Goal: Task Accomplishment & Management: Use online tool/utility

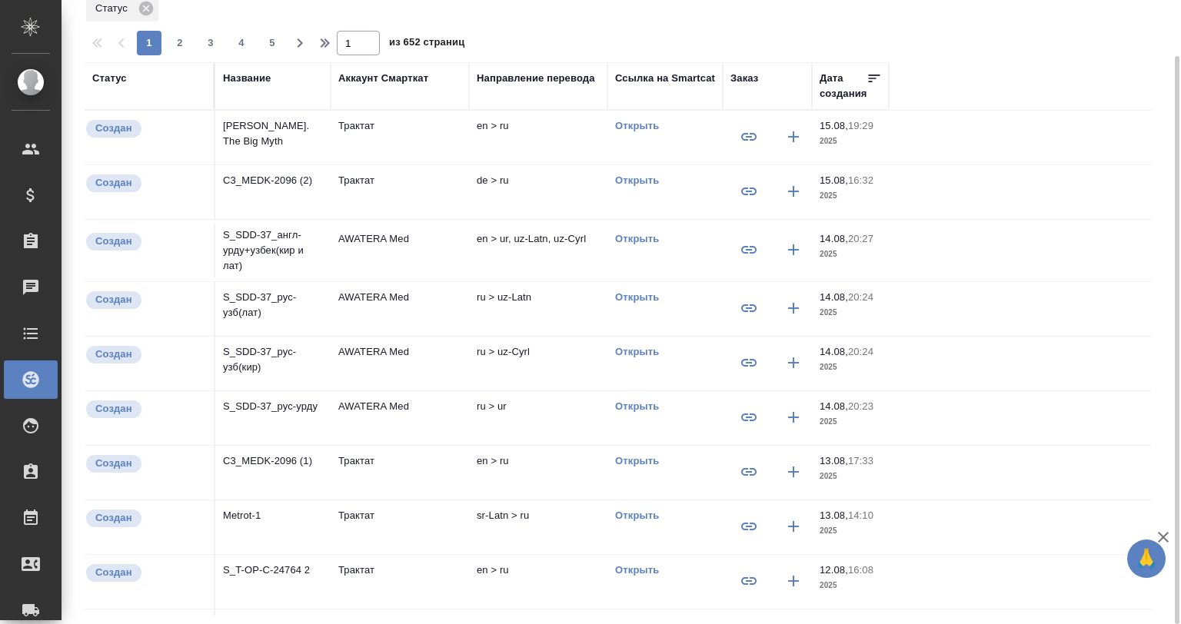
scroll to position [10, 0]
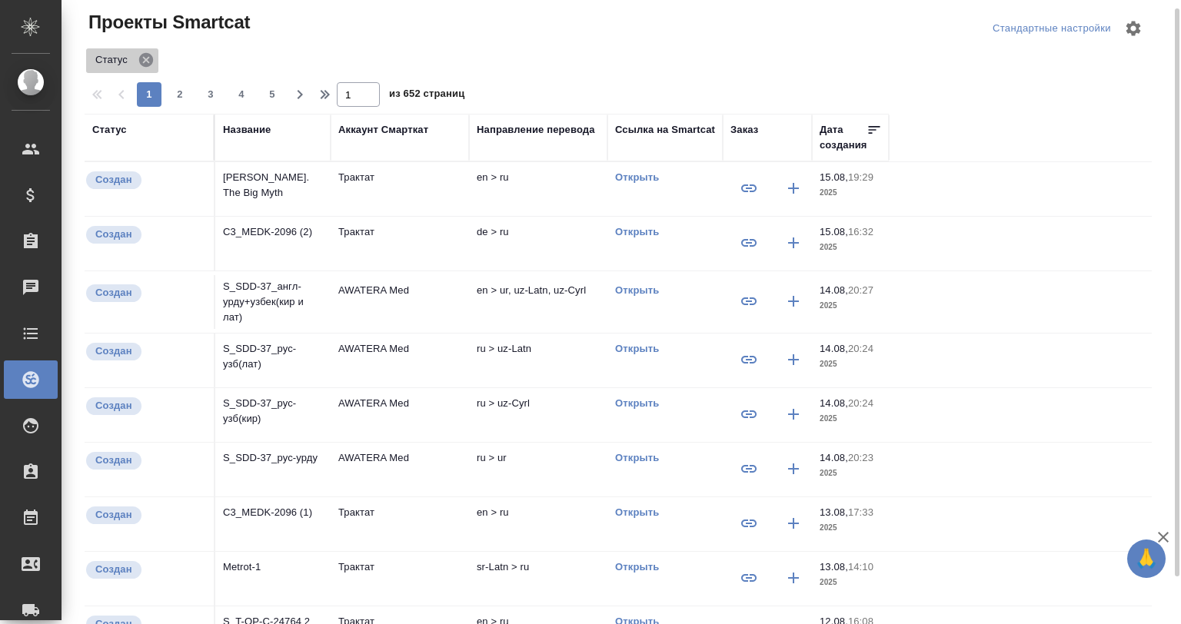
click at [144, 56] on icon at bounding box center [146, 60] width 17 height 17
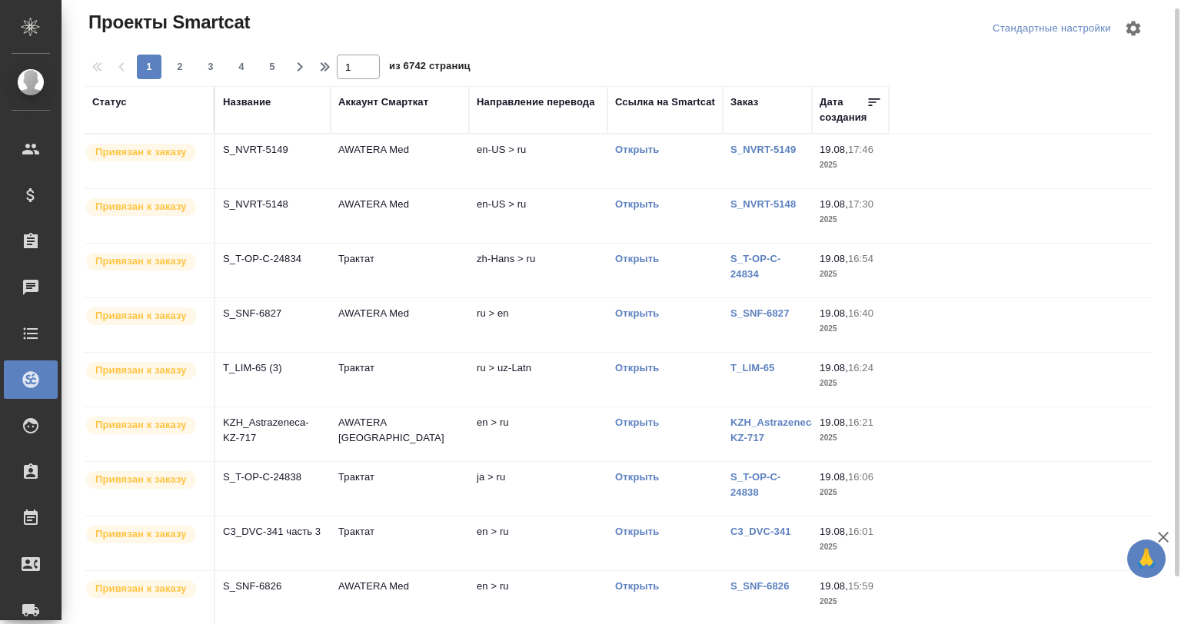
click at [311, 188] on td "S_SNF-6827" at bounding box center [272, 162] width 115 height 54
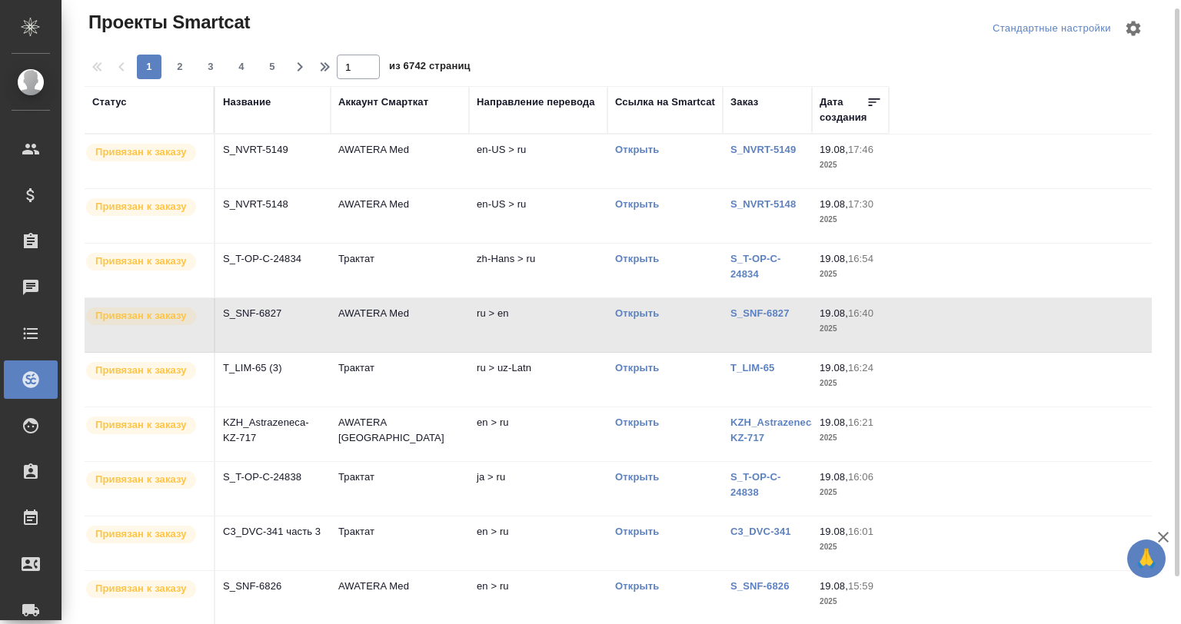
click at [311, 188] on td "S_SNF-6827" at bounding box center [272, 162] width 115 height 54
click at [298, 69] on icon "button" at bounding box center [300, 67] width 18 height 18
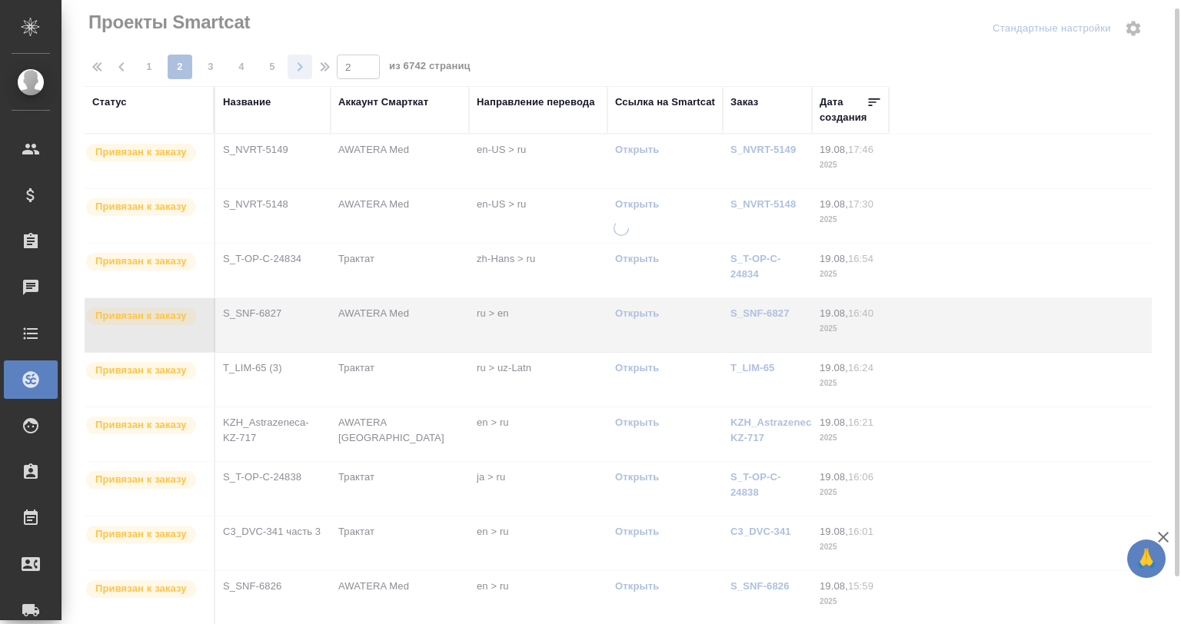
click at [298, 69] on div at bounding box center [622, 302] width 1120 height 624
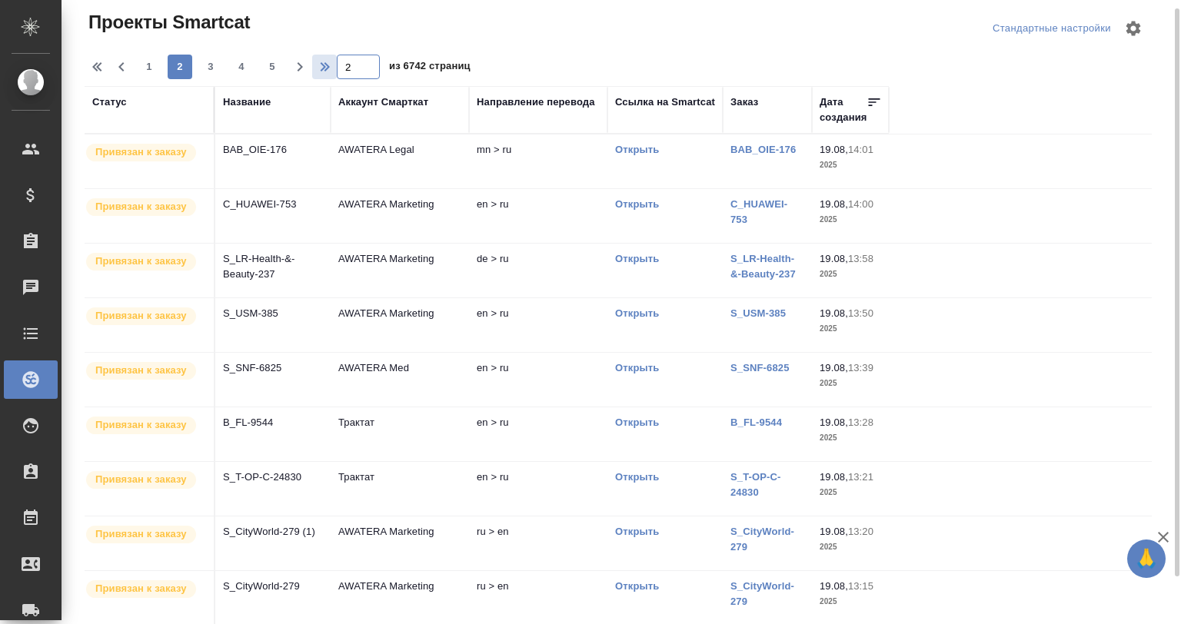
click at [321, 65] on div "1 2 3 4 5 2 из 6742 страниц" at bounding box center [625, 67] width 1080 height 25
type input "10"
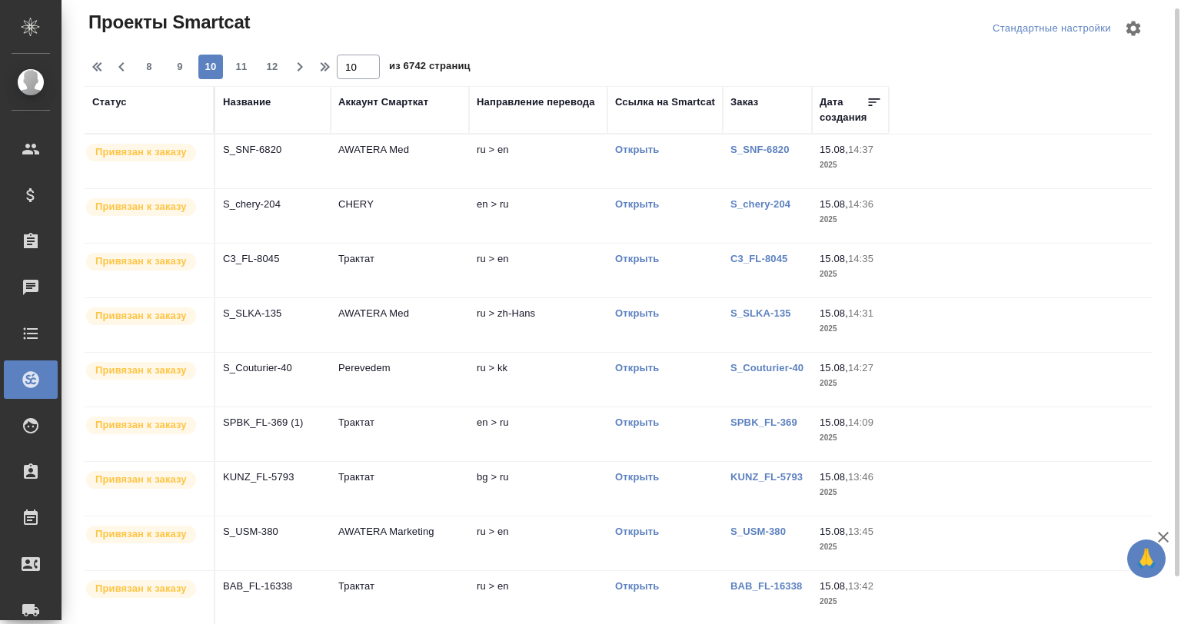
click at [409, 151] on td "AWATERA Med" at bounding box center [400, 162] width 138 height 54
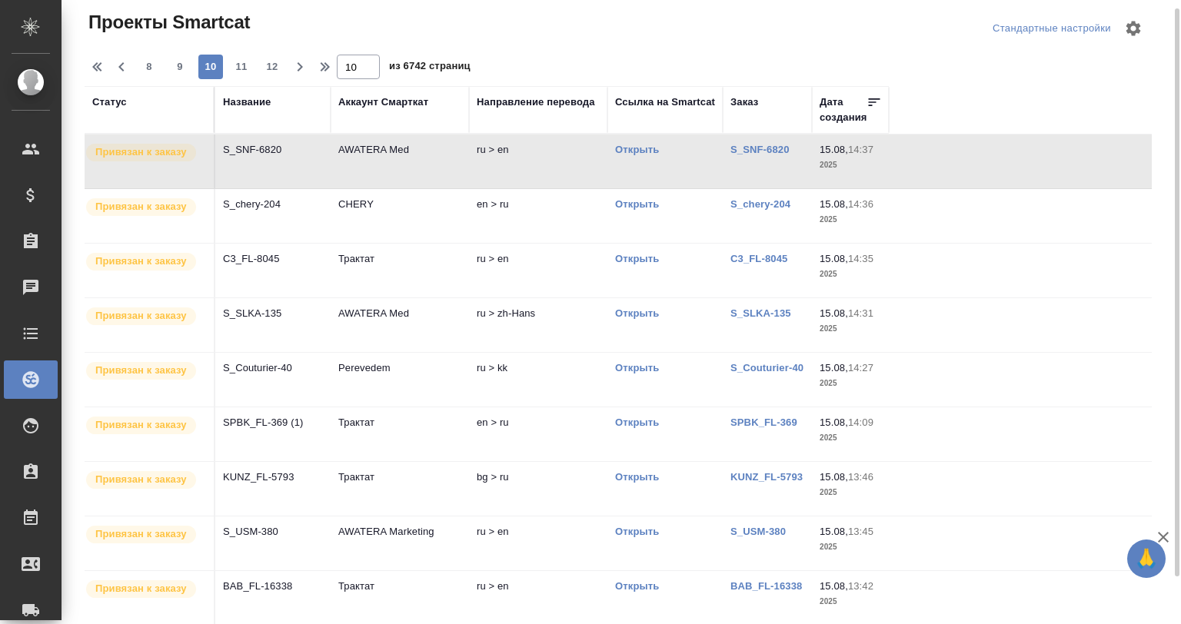
click at [409, 151] on td "AWATERA Med" at bounding box center [400, 162] width 138 height 54
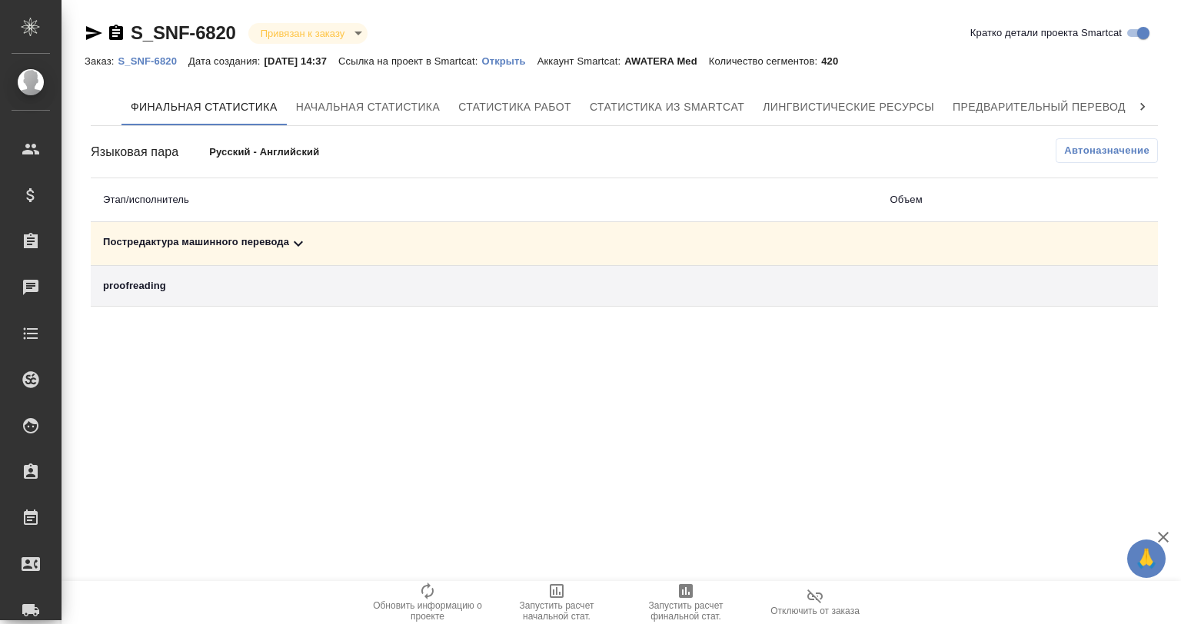
click at [294, 235] on icon at bounding box center [298, 244] width 18 height 18
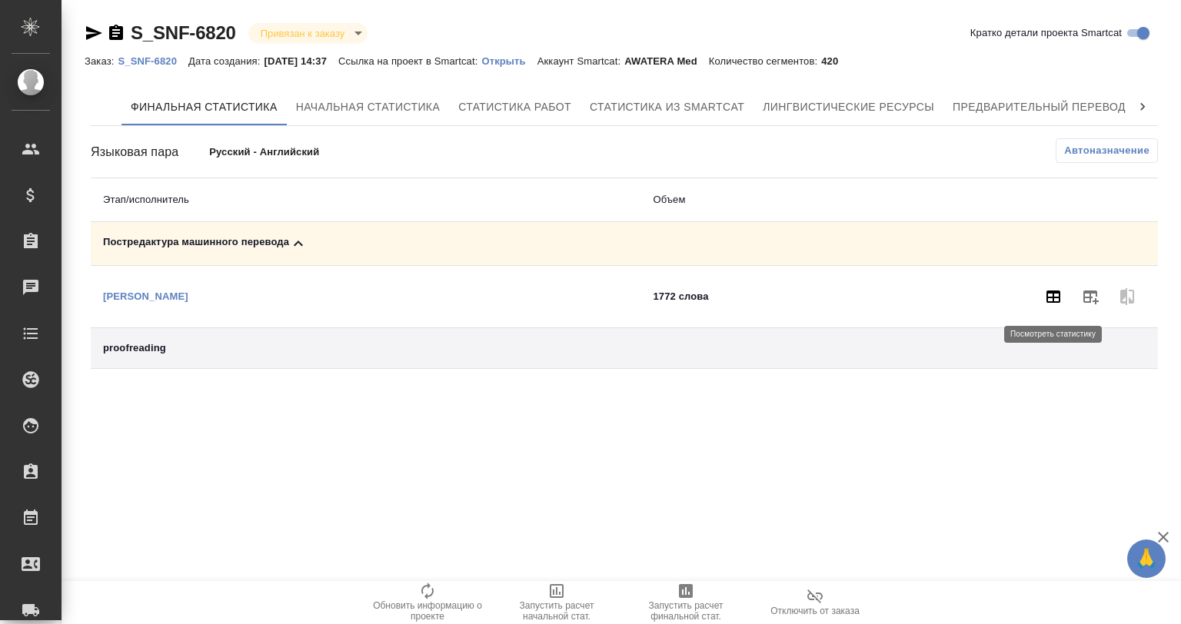
click at [1046, 291] on icon "button" at bounding box center [1053, 297] width 14 height 12
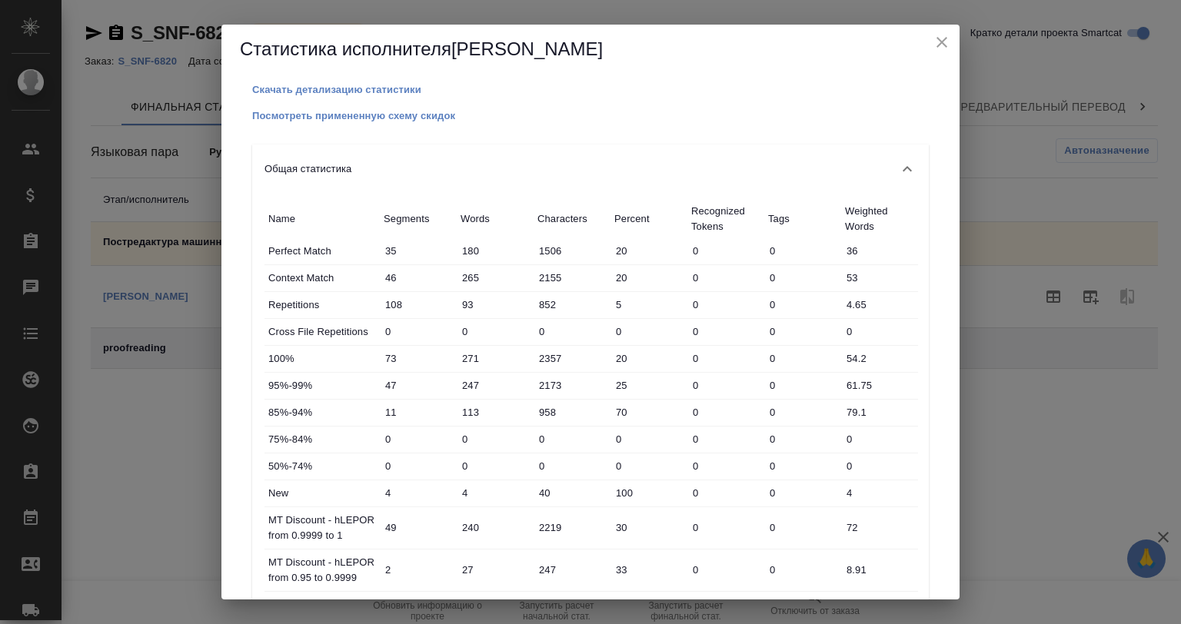
drag, startPoint x: 936, startPoint y: 40, endPoint x: 767, endPoint y: 41, distance: 169.2
click at [935, 40] on icon "close" at bounding box center [942, 42] width 18 height 18
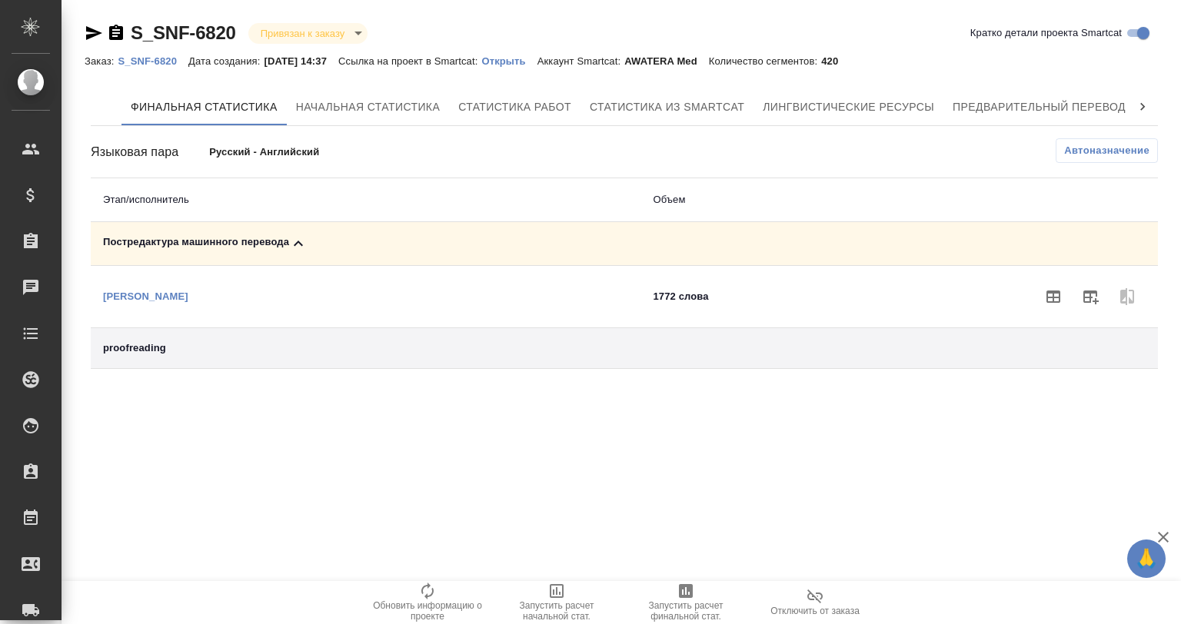
click at [517, 58] on p "Открыть" at bounding box center [508, 61] width 55 height 12
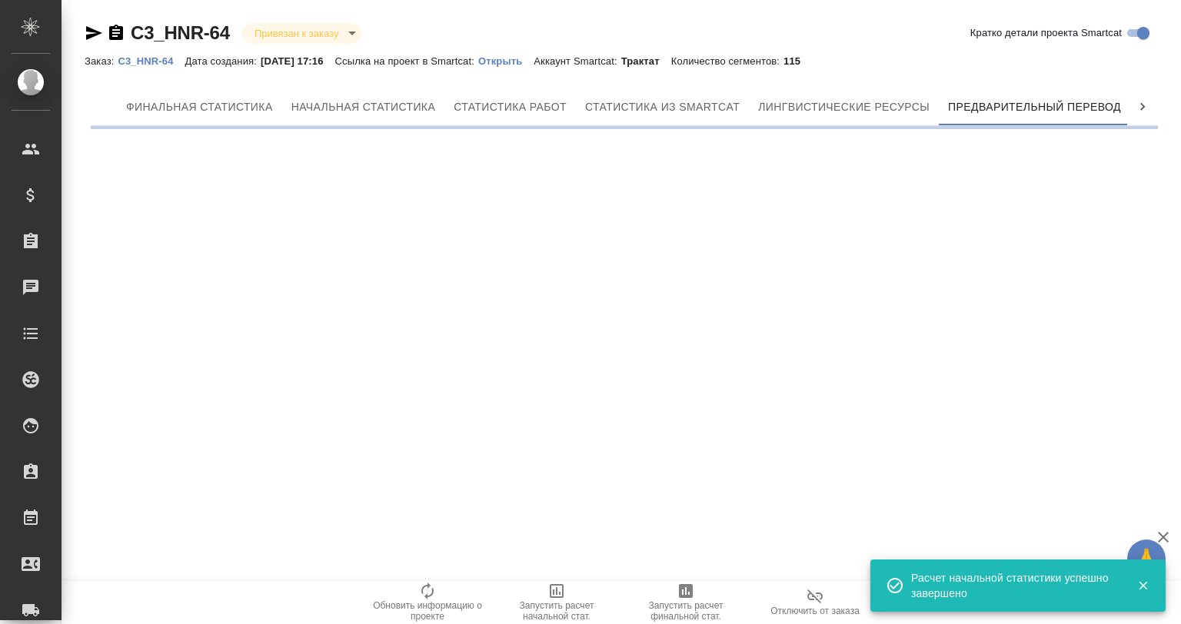
scroll to position [0, 7]
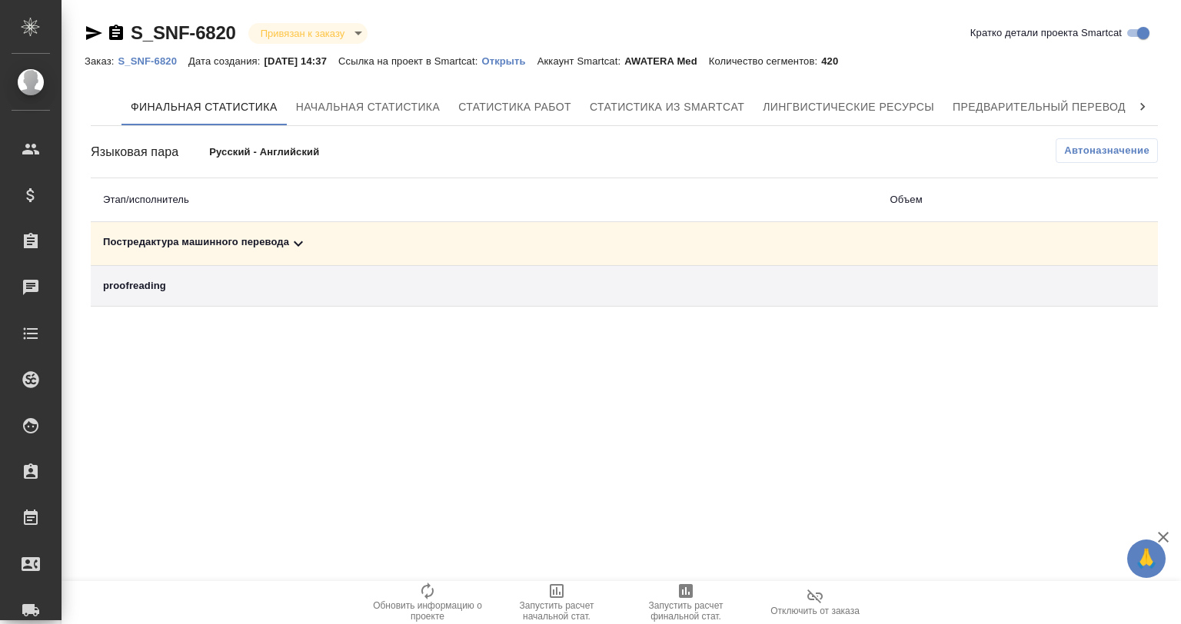
click at [291, 245] on icon at bounding box center [298, 244] width 18 height 18
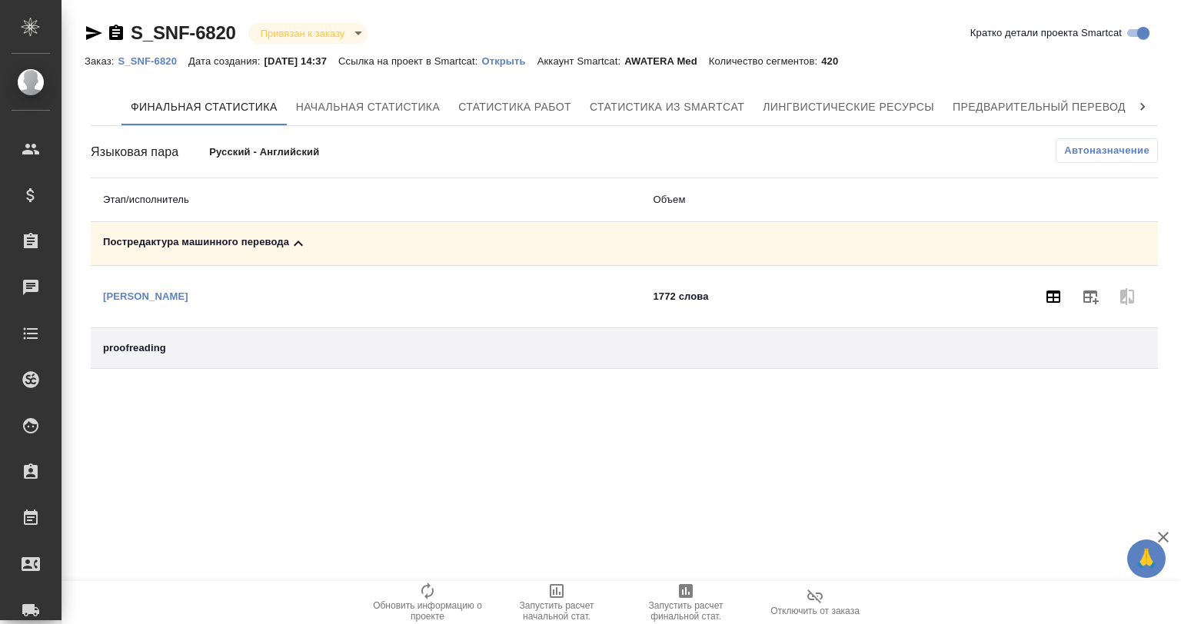
click at [1039, 294] on button "button" at bounding box center [1053, 296] width 37 height 37
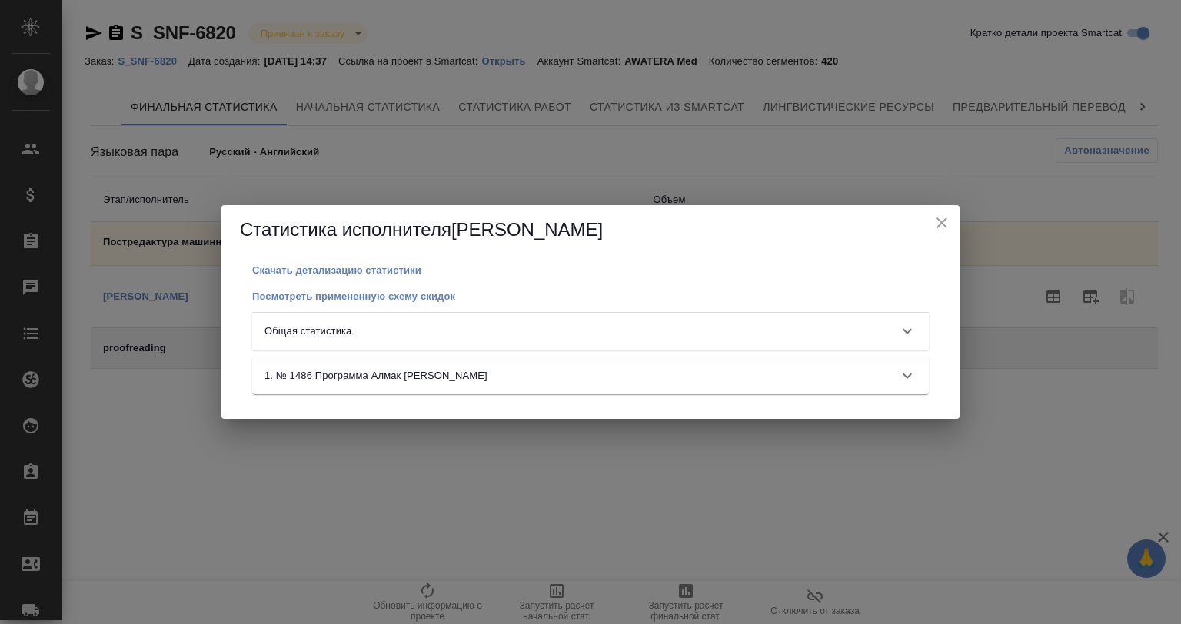
click at [522, 329] on div "Общая статистика" at bounding box center [577, 331] width 624 height 15
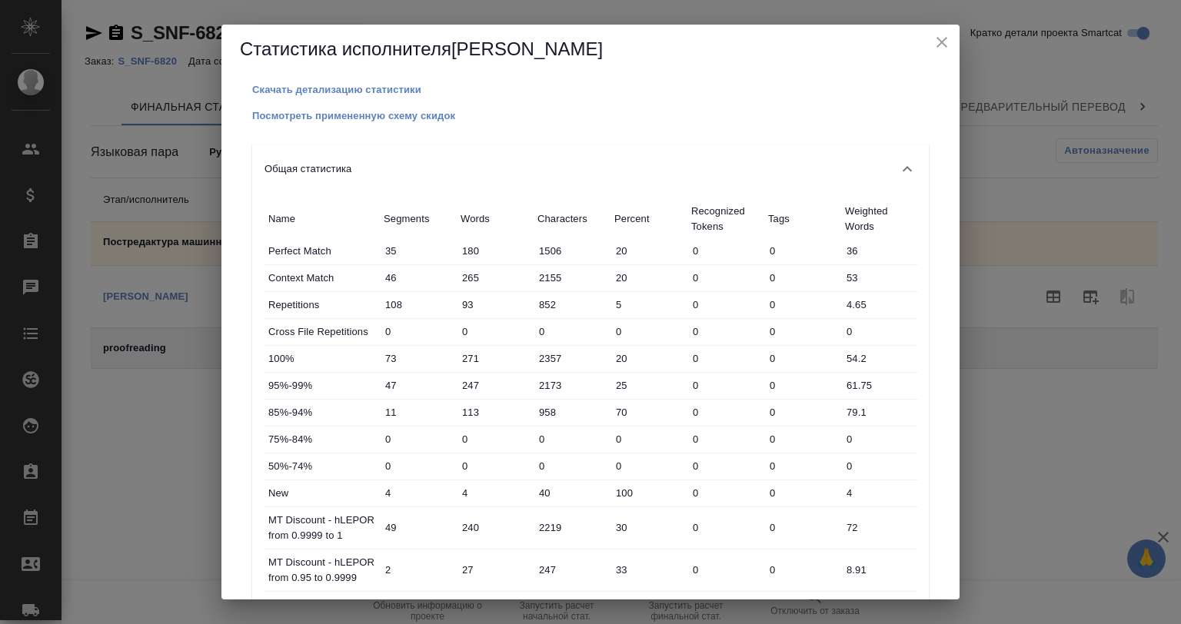
click at [800, 25] on div "Статистика исполнителя [PERSON_NAME]" at bounding box center [590, 49] width 738 height 49
click at [391, 114] on p "Посмотреть примененную схему скидок" at bounding box center [353, 116] width 203 height 12
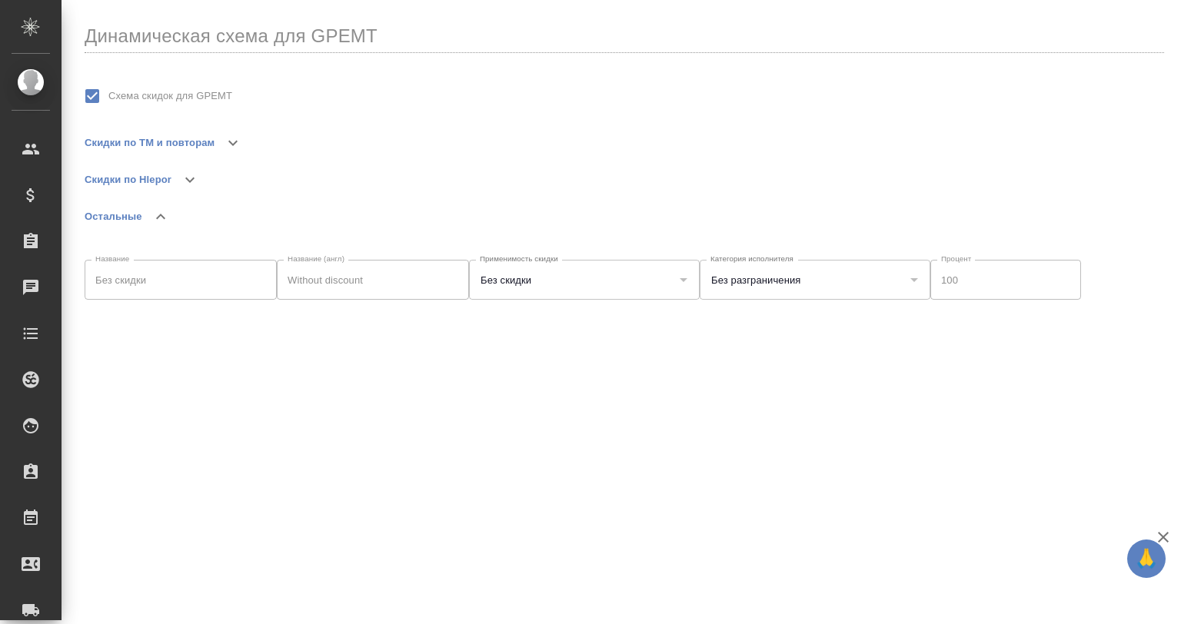
click at [230, 141] on icon "button" at bounding box center [232, 143] width 9 height 5
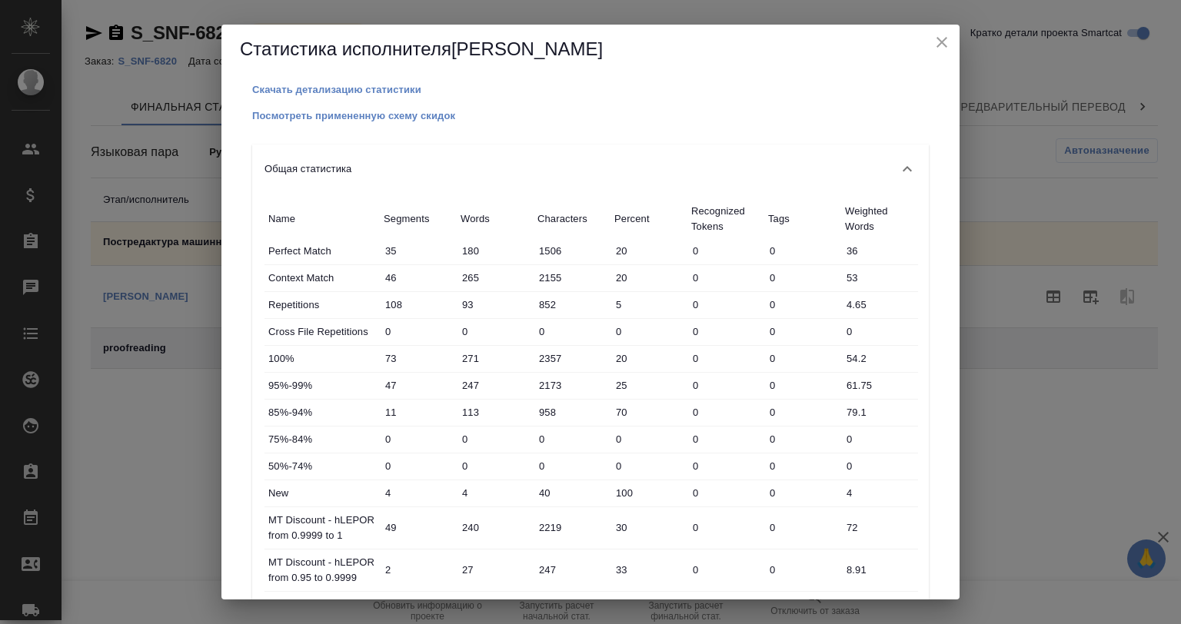
click at [935, 38] on icon "close" at bounding box center [942, 42] width 18 height 18
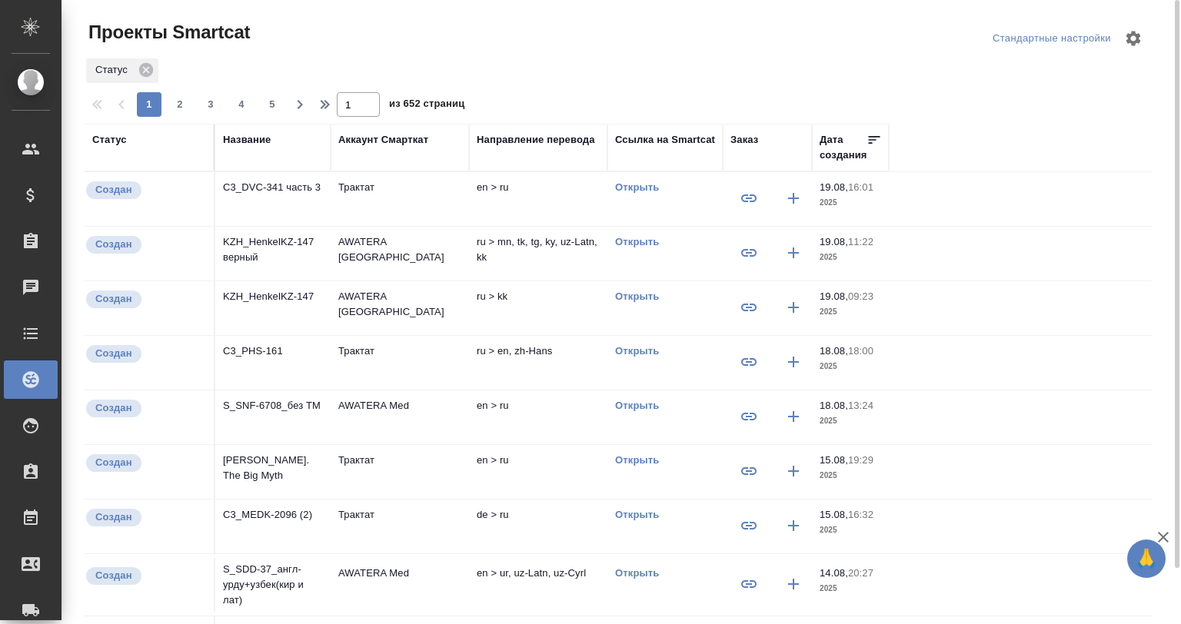
click at [238, 135] on div "Название" at bounding box center [247, 139] width 48 height 15
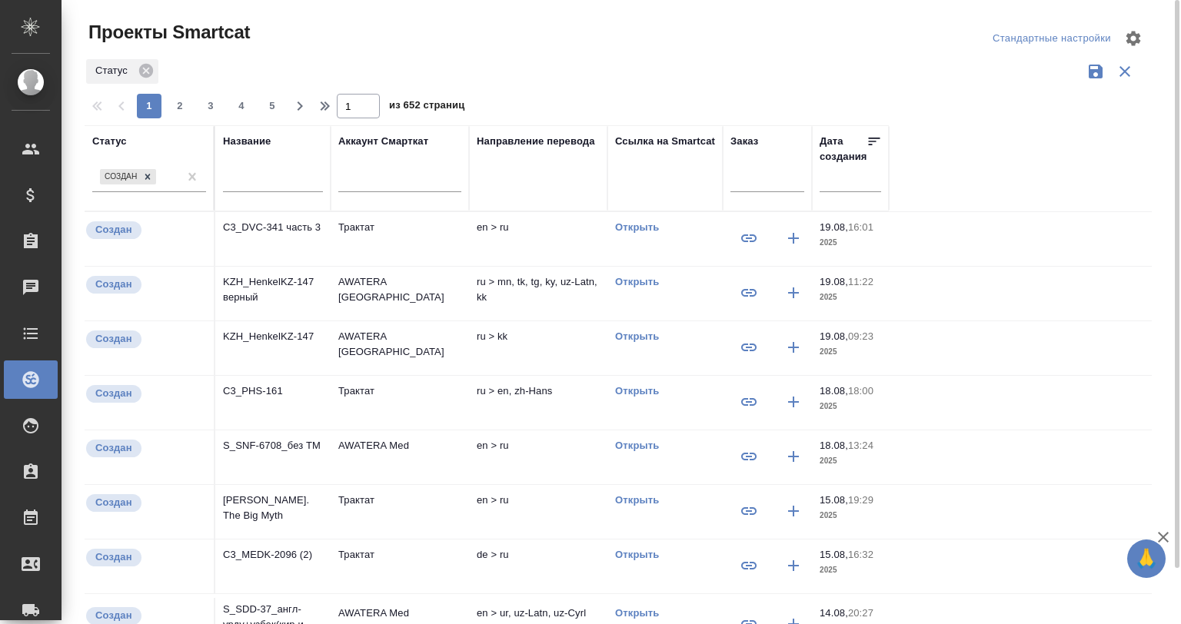
click at [275, 188] on input "text" at bounding box center [273, 181] width 100 height 19
paste input "S_T-OP-C-24457"
click at [145, 167] on div "Создан" at bounding box center [127, 176] width 59 height 19
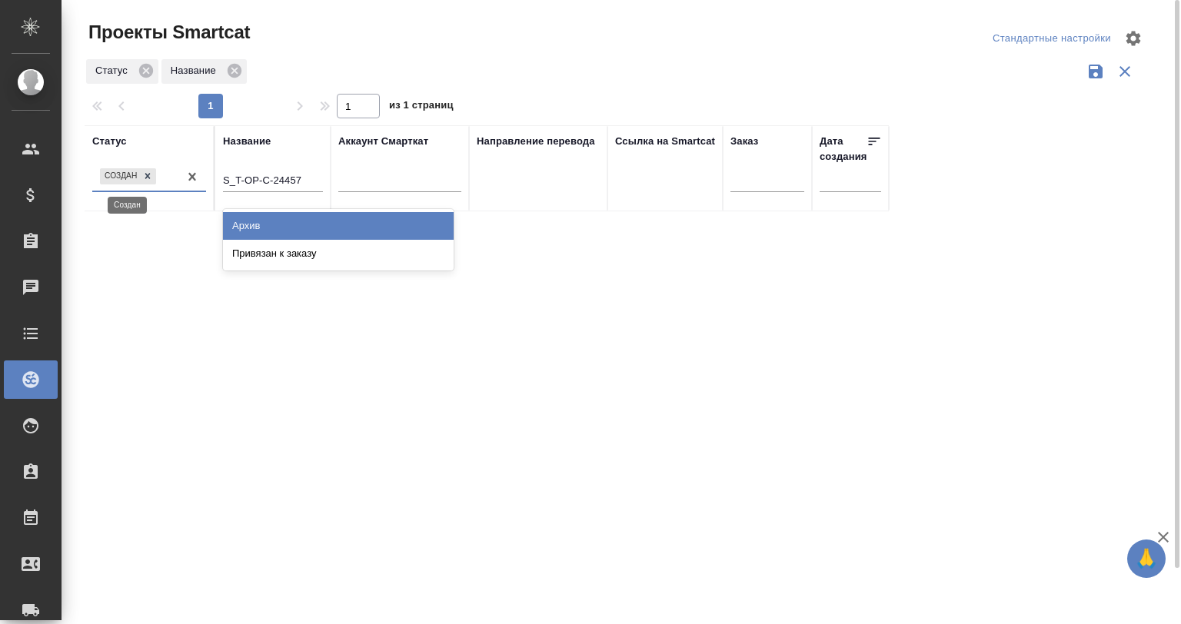
drag, startPoint x: 139, startPoint y: 175, endPoint x: 148, endPoint y: 173, distance: 9.4
click at [141, 175] on div at bounding box center [147, 176] width 17 height 16
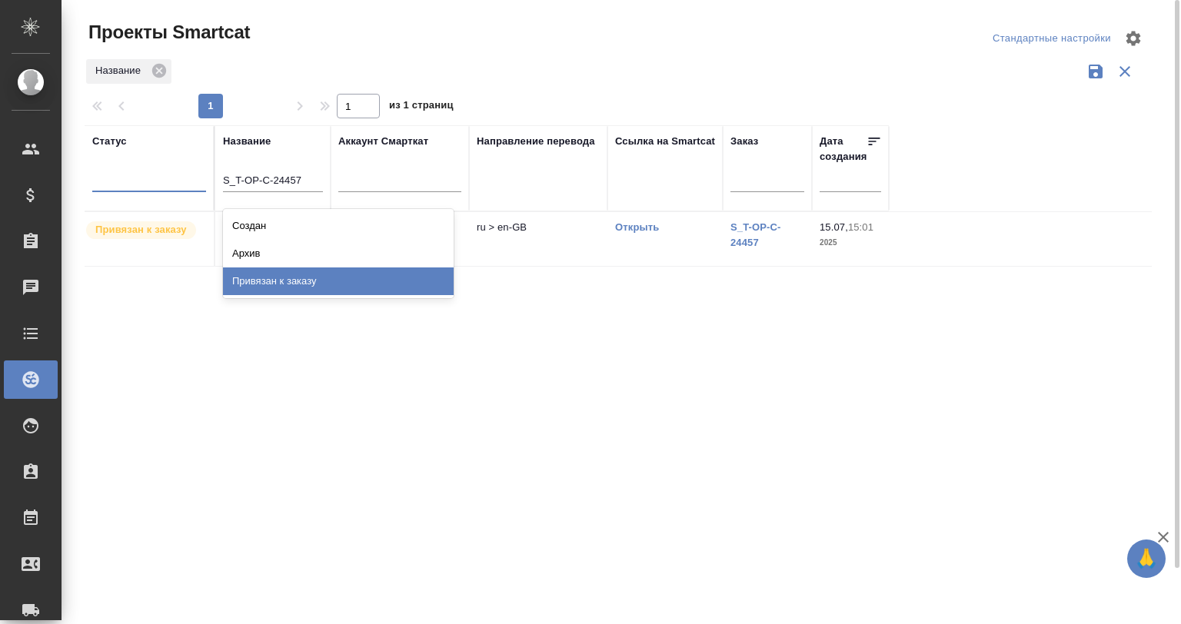
click at [518, 241] on td "ru > en-GB" at bounding box center [538, 239] width 138 height 54
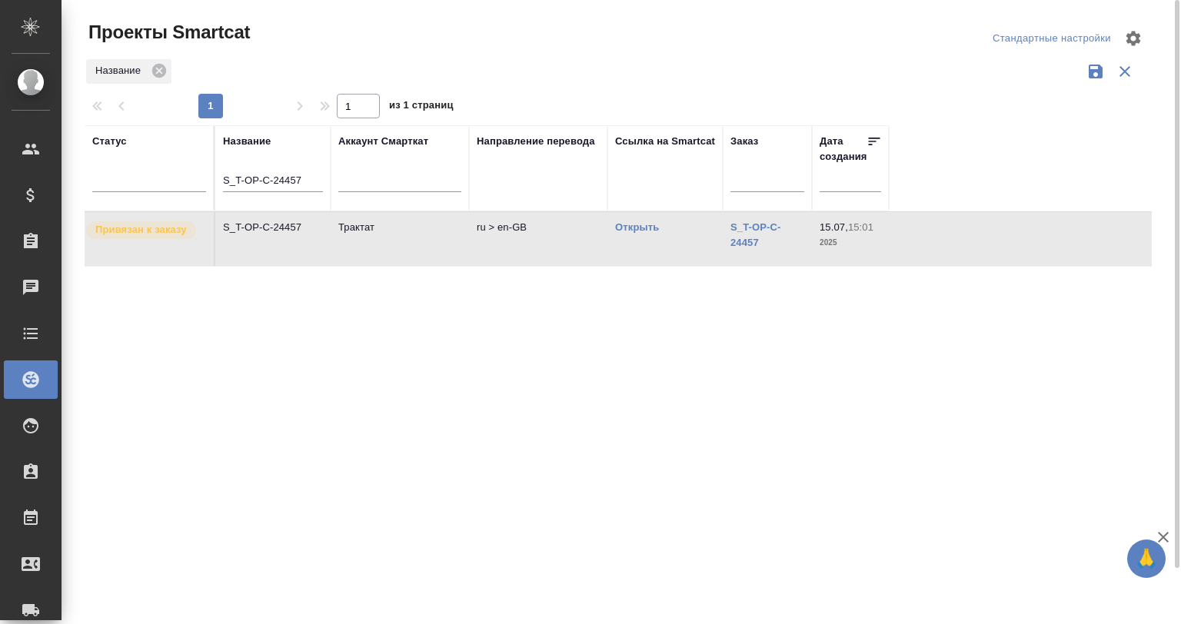
click at [518, 241] on td "ru > en-GB" at bounding box center [538, 239] width 138 height 54
click at [291, 177] on input "S_T-OP-C-24457" at bounding box center [273, 181] width 100 height 19
paste input "GNRM-1310"
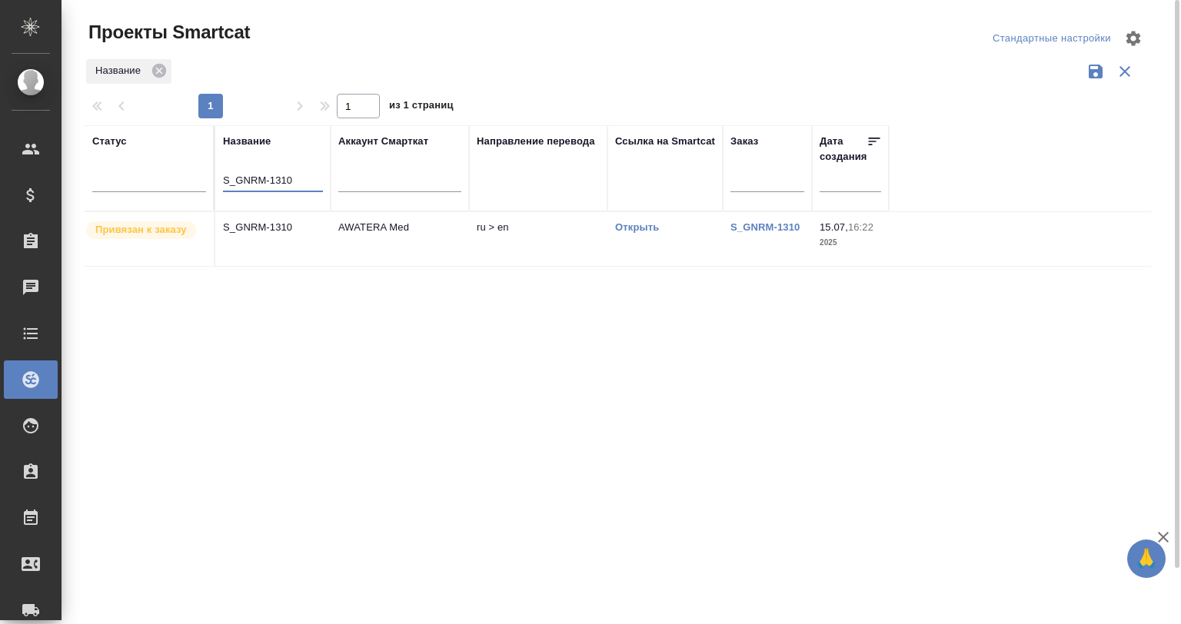
type input "S_GNRM-1310"
drag, startPoint x: 253, startPoint y: 207, endPoint x: 263, endPoint y: 224, distance: 19.6
click at [258, 211] on table "Статус Название S_GNRM-1310 Аккаунт Смарткат Направление перевода Ссылка на Sma…" at bounding box center [618, 195] width 1067 height 141
click at [263, 225] on p "S_GNRM-1310" at bounding box center [273, 227] width 100 height 15
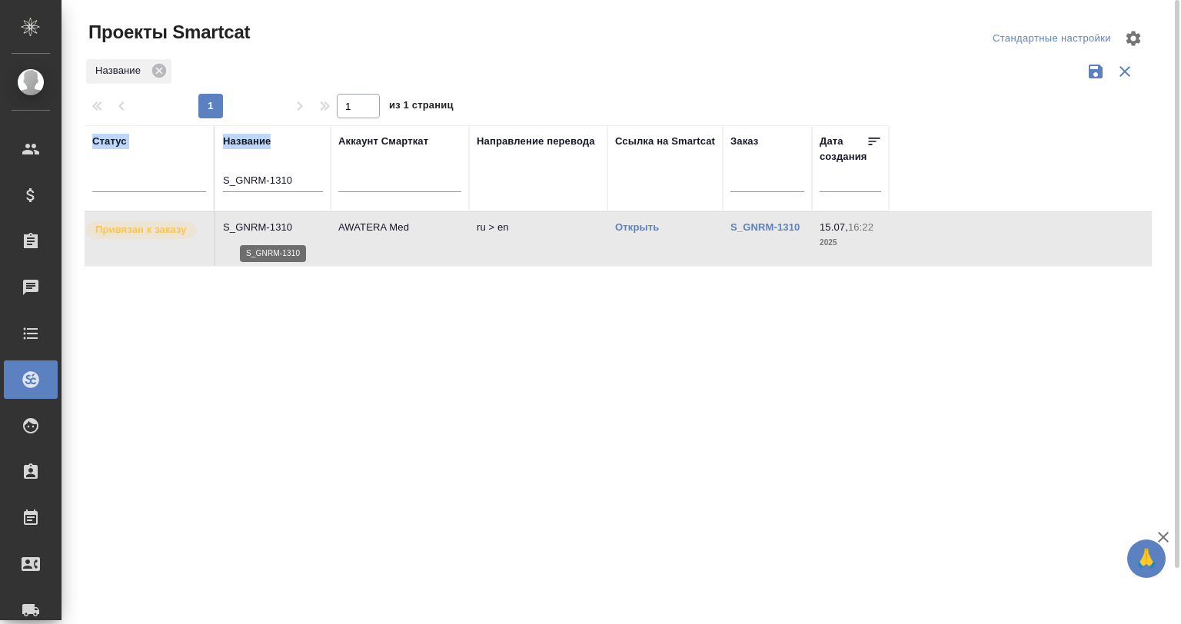
click at [263, 225] on p "S_GNRM-1310" at bounding box center [273, 227] width 100 height 15
click at [544, 455] on div "Статус Название S_GNRM-1310 Аккаунт Смарткат Направление перевода Ссылка на Sma…" at bounding box center [618, 402] width 1067 height 554
click at [304, 184] on input "S_GNRM-1310" at bounding box center [273, 181] width 100 height 19
click at [292, 175] on input "S_GNRM-1310" at bounding box center [273, 181] width 100 height 19
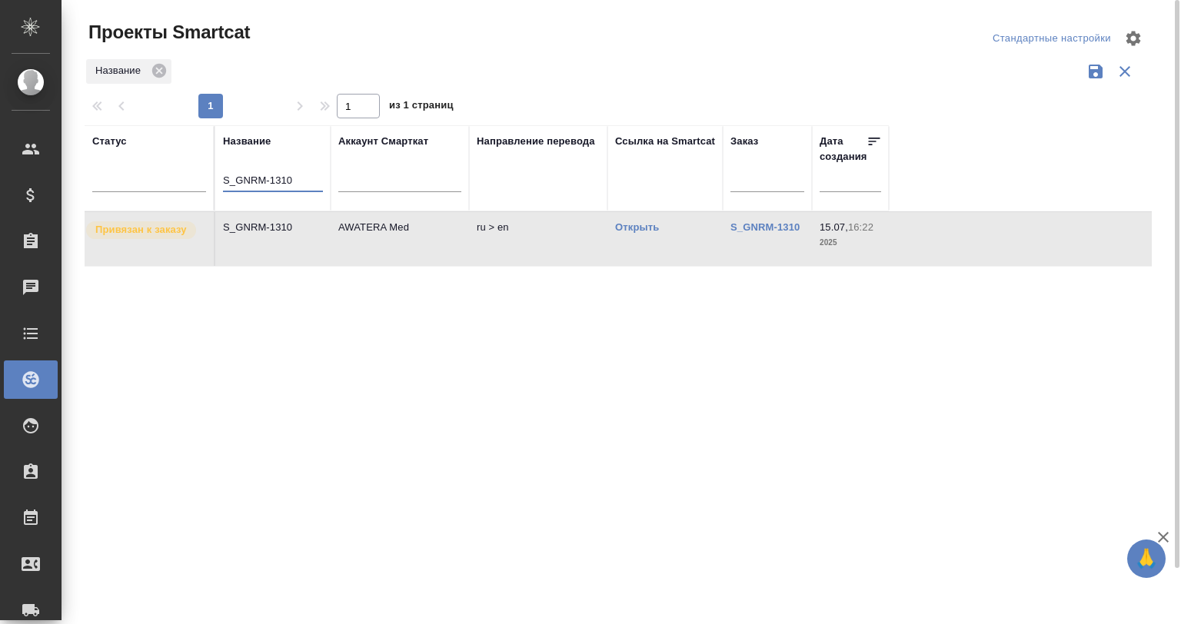
click at [292, 175] on input "S_GNRM-1310" at bounding box center [273, 181] width 100 height 19
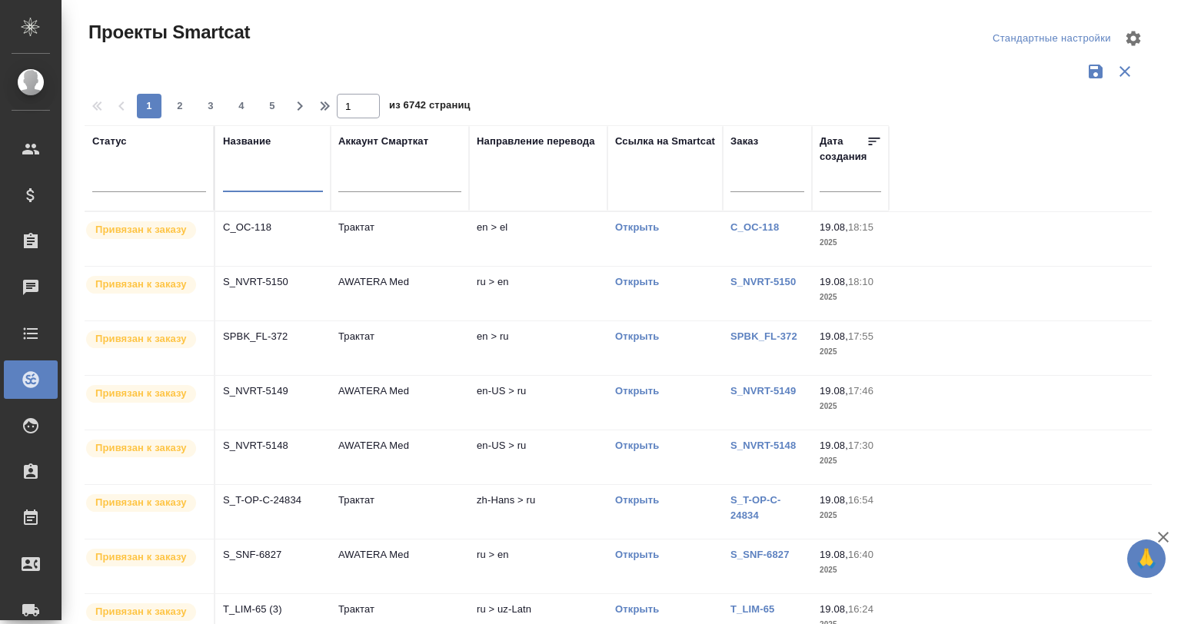
paste input "S_NVRT-5084"
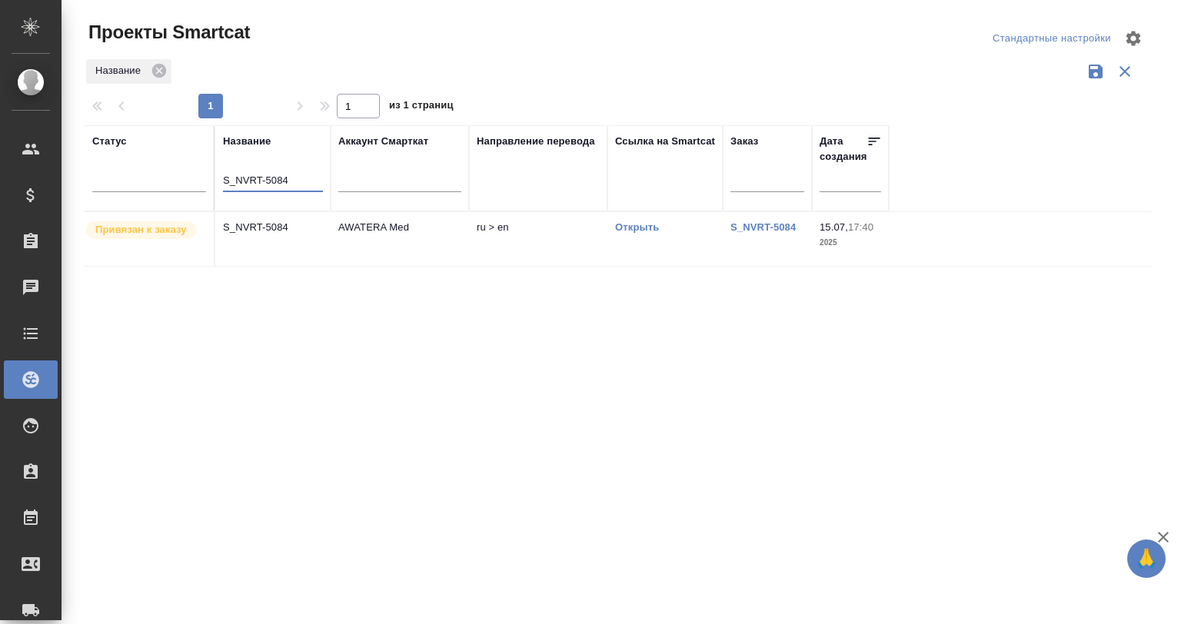
click at [268, 235] on td "S_NVRT-5084" at bounding box center [272, 239] width 115 height 54
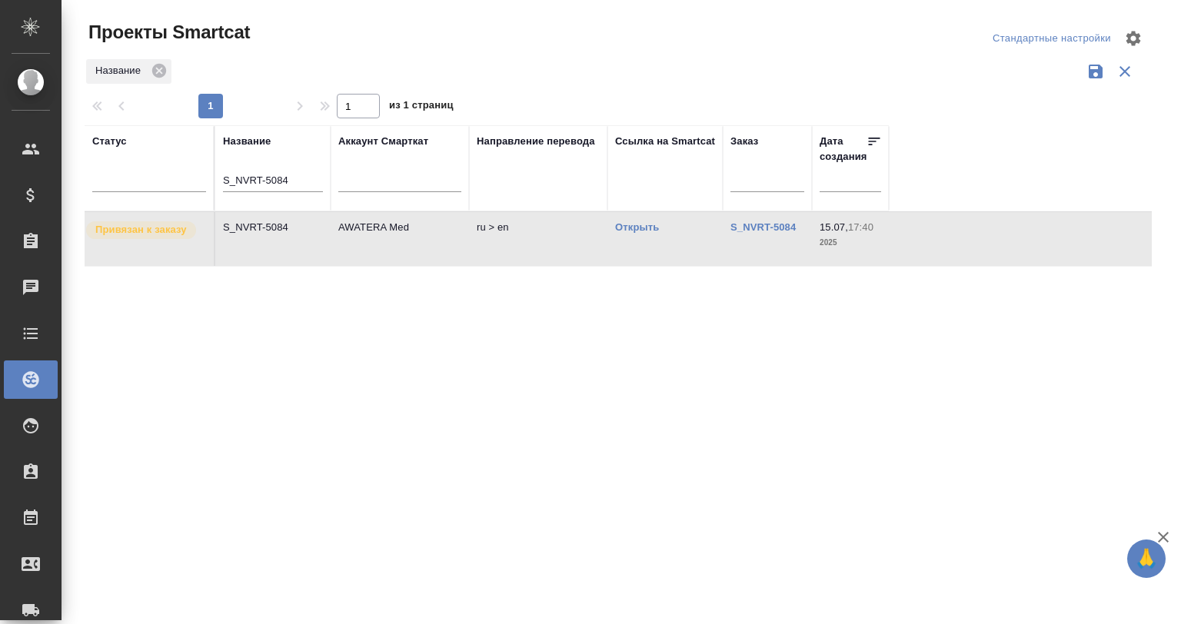
click at [268, 235] on td "S_NVRT-5084" at bounding box center [272, 239] width 115 height 54
click at [281, 175] on input "S_NVRT-5084" at bounding box center [273, 181] width 100 height 19
paste input "USM-326"
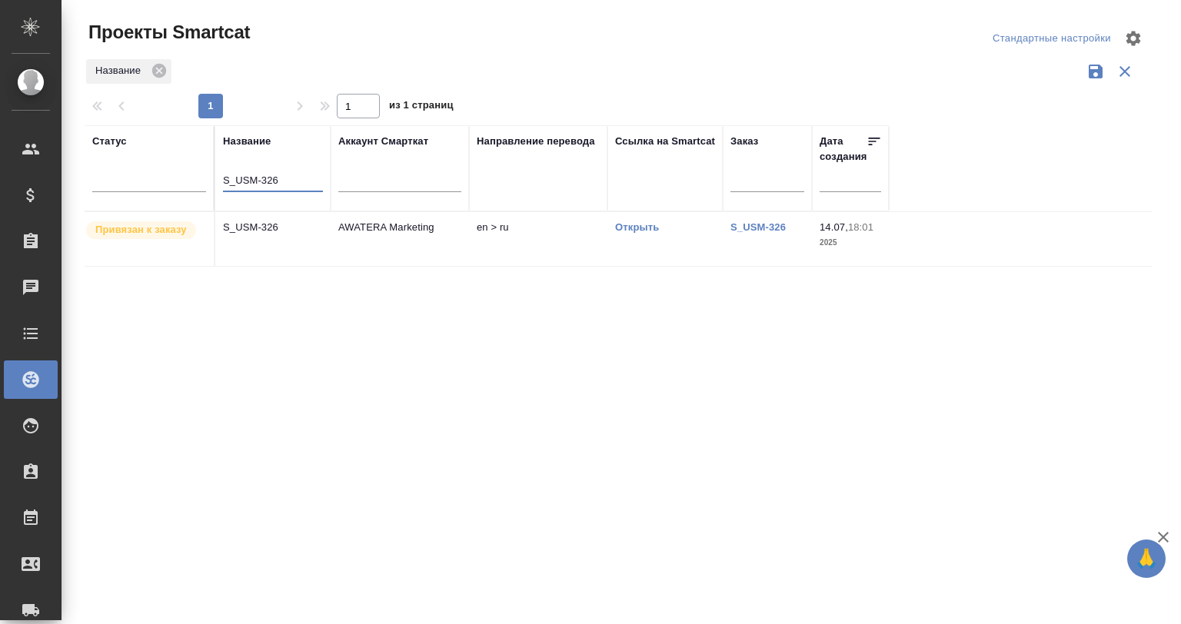
click at [284, 231] on p "S_USM-326" at bounding box center [273, 227] width 100 height 15
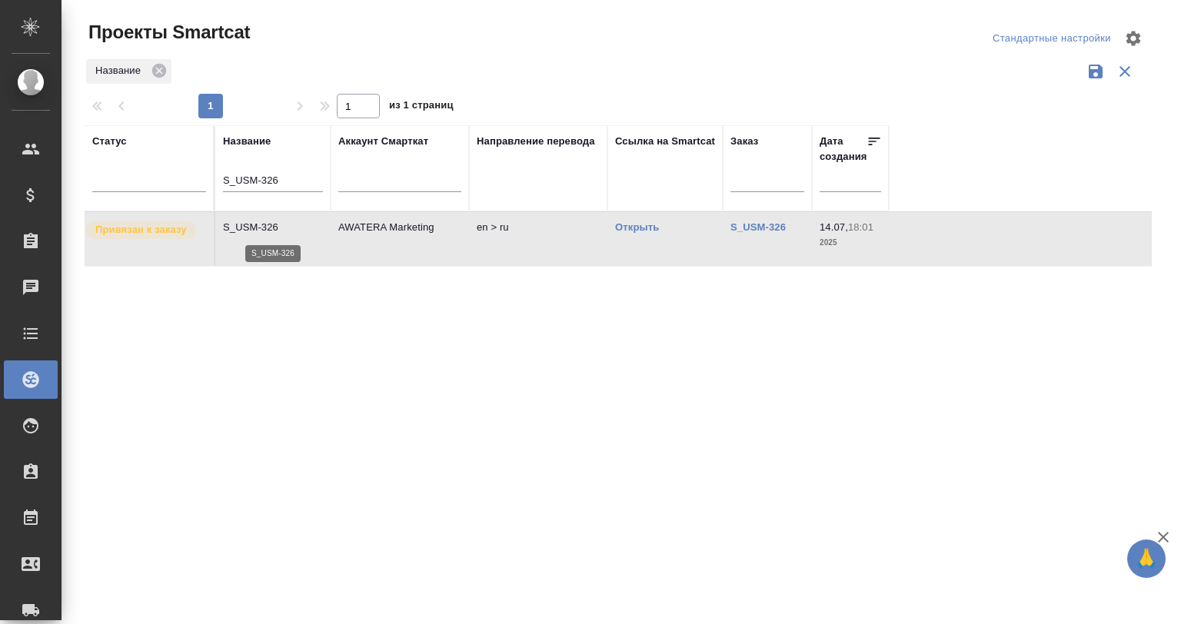
click at [284, 231] on p "S_USM-326" at bounding box center [273, 227] width 100 height 15
click at [268, 235] on td "S_USM-326" at bounding box center [272, 239] width 115 height 54
click at [255, 179] on input "S_USM-326" at bounding box center [273, 181] width 100 height 19
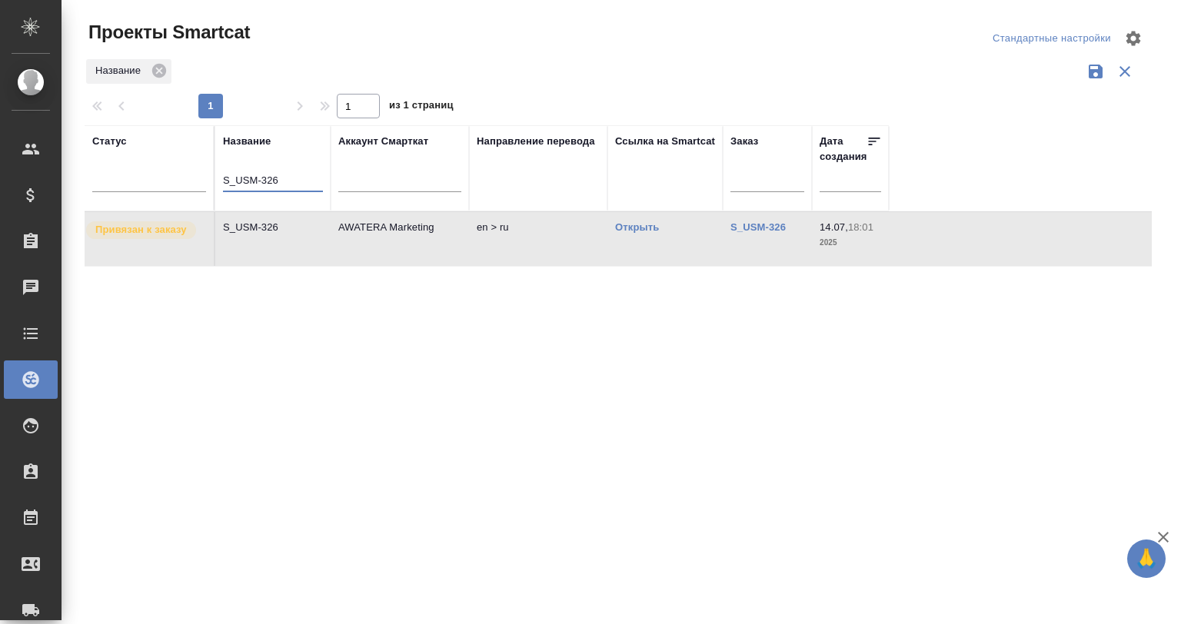
click at [255, 179] on input "S_USM-326" at bounding box center [273, 181] width 100 height 19
paste input "D_Enz-4"
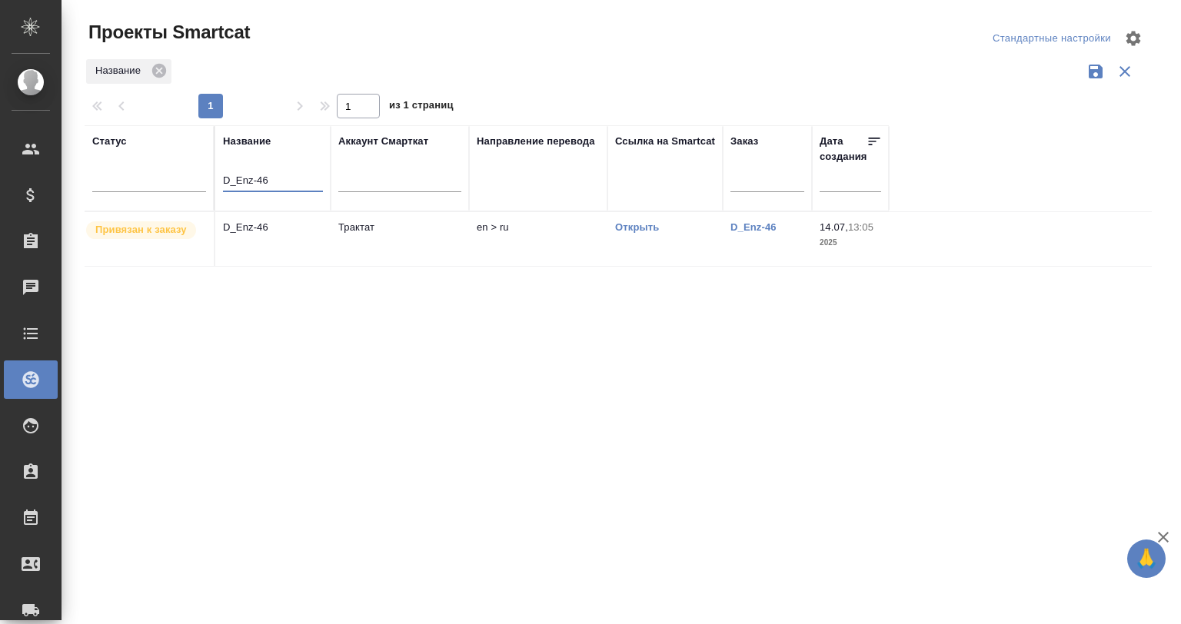
click at [239, 233] on p "D_Enz-46" at bounding box center [273, 227] width 100 height 15
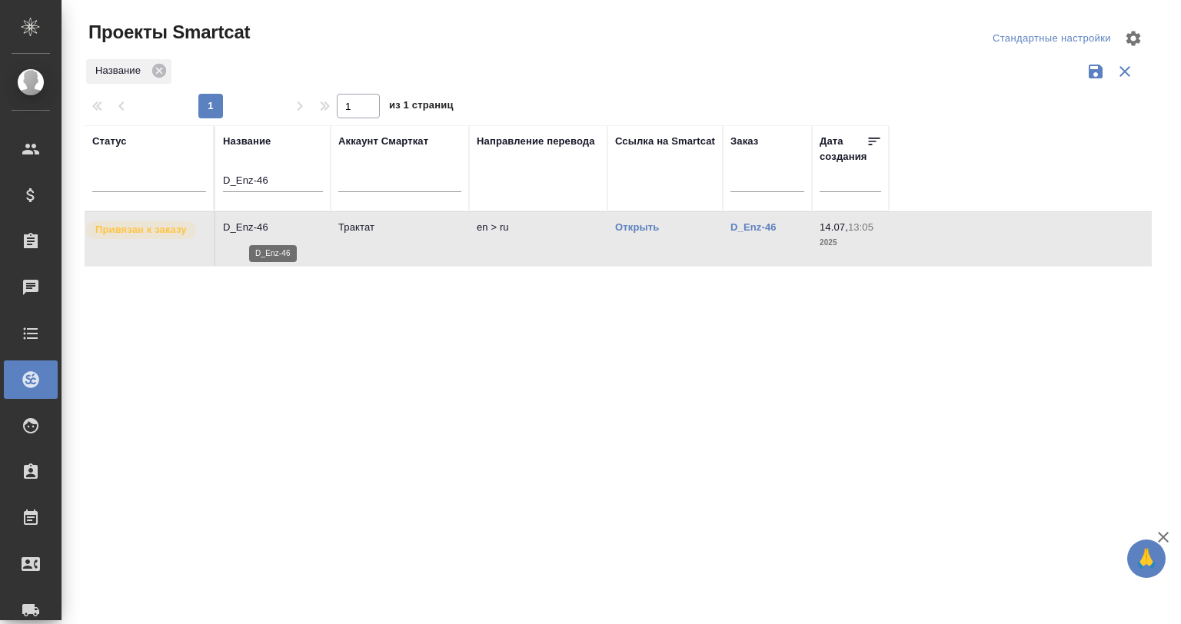
click at [240, 233] on p "D_Enz-46" at bounding box center [273, 227] width 100 height 15
click at [269, 180] on input "D_Enz-46" at bounding box center [273, 181] width 100 height 19
click at [268, 180] on input "D_Enz-46" at bounding box center [273, 181] width 100 height 19
paste input "KZH_GSK-KZ-29"
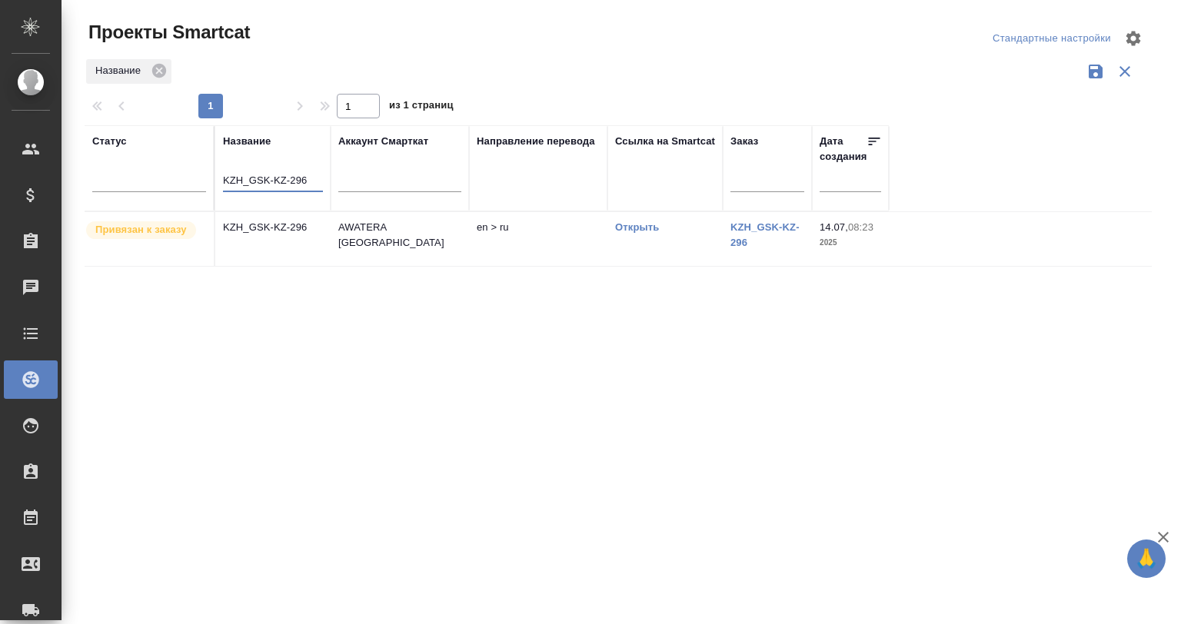
type input "KZH_GSK-KZ-296"
click at [284, 224] on p "KZH_GSK-KZ-296" at bounding box center [273, 227] width 100 height 15
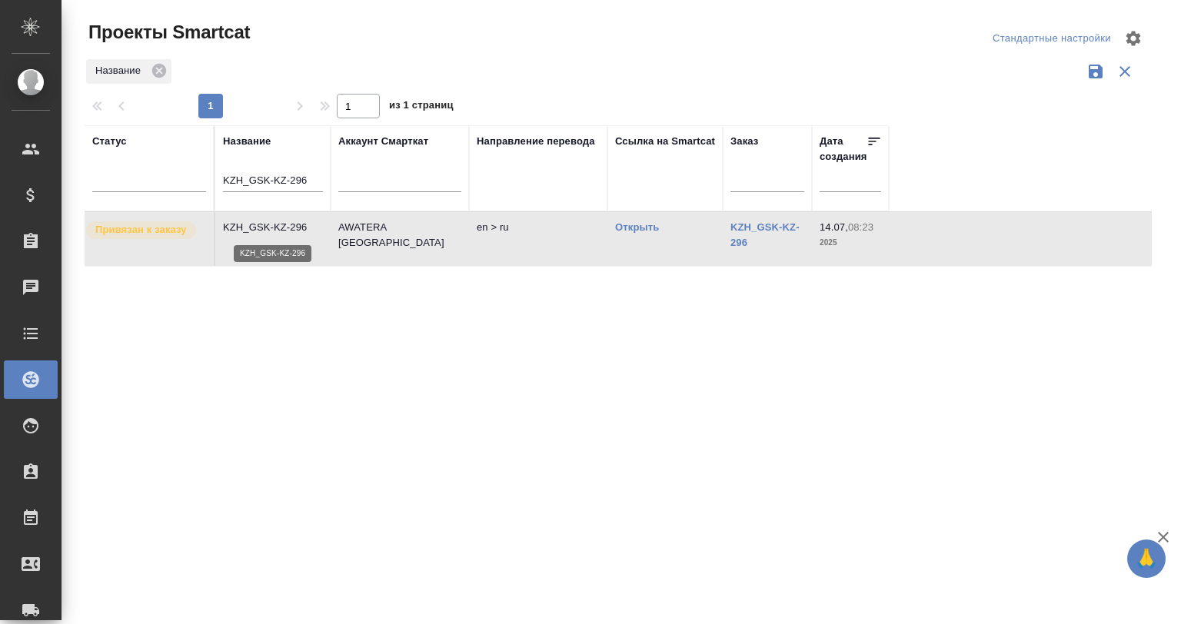
click at [284, 224] on p "KZH_GSK-KZ-296" at bounding box center [273, 227] width 100 height 15
click at [294, 178] on input "KZH_GSK-KZ-296" at bounding box center [273, 181] width 100 height 19
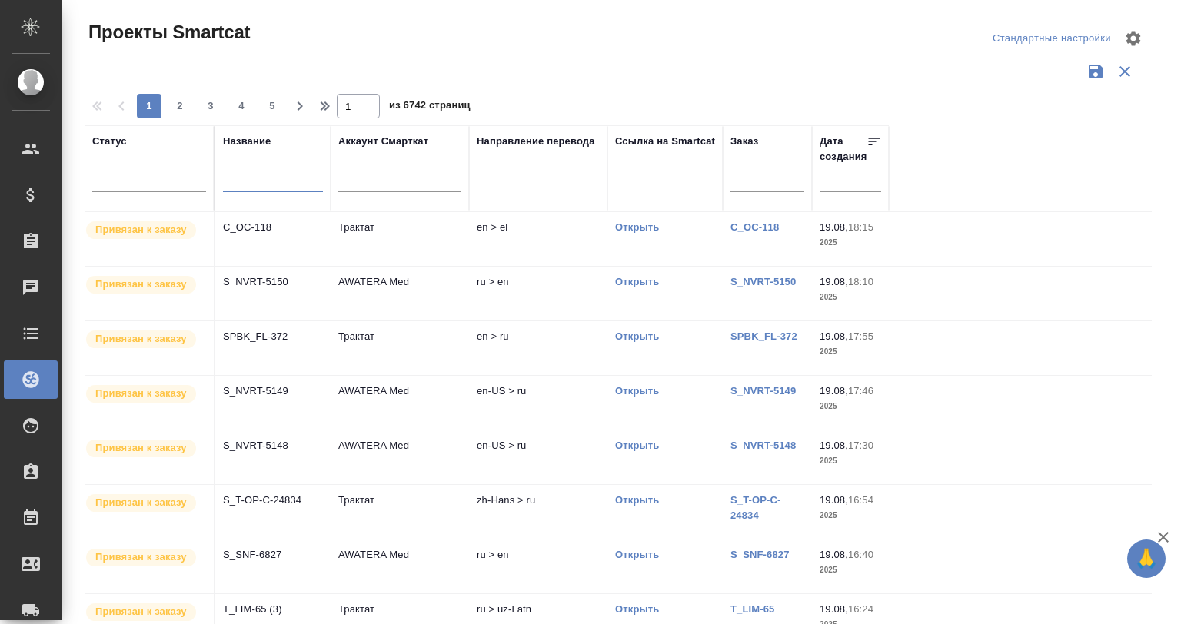
paste input "S_SNF-6696"
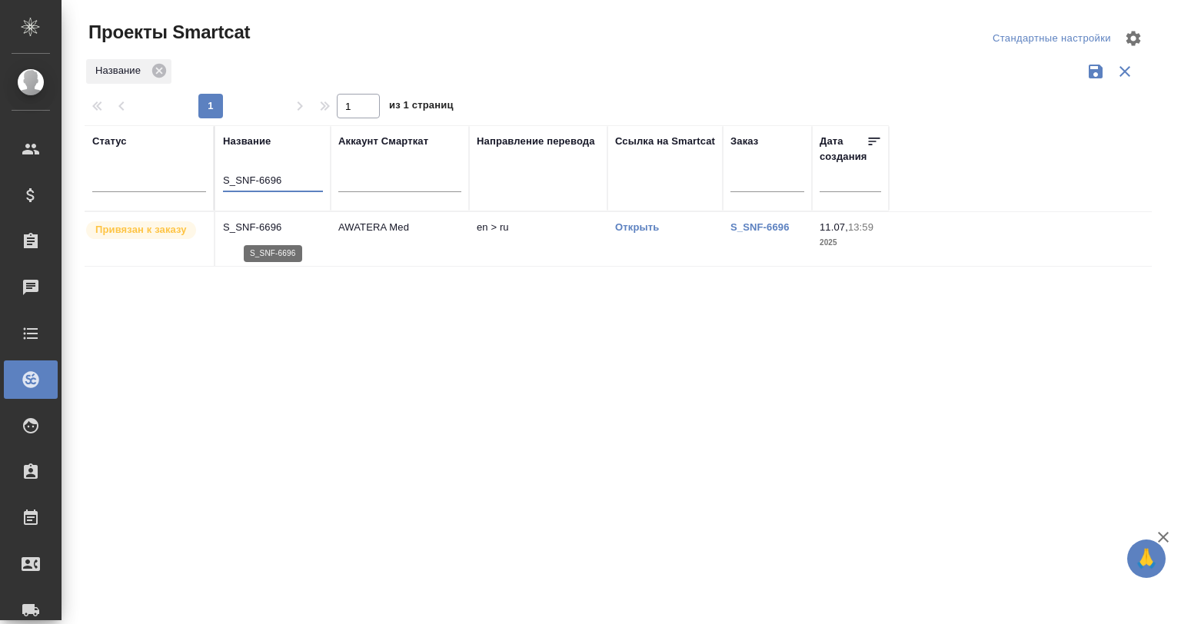
type input "S_SNF-6696"
click at [265, 231] on p "S_SNF-6696" at bounding box center [273, 227] width 100 height 15
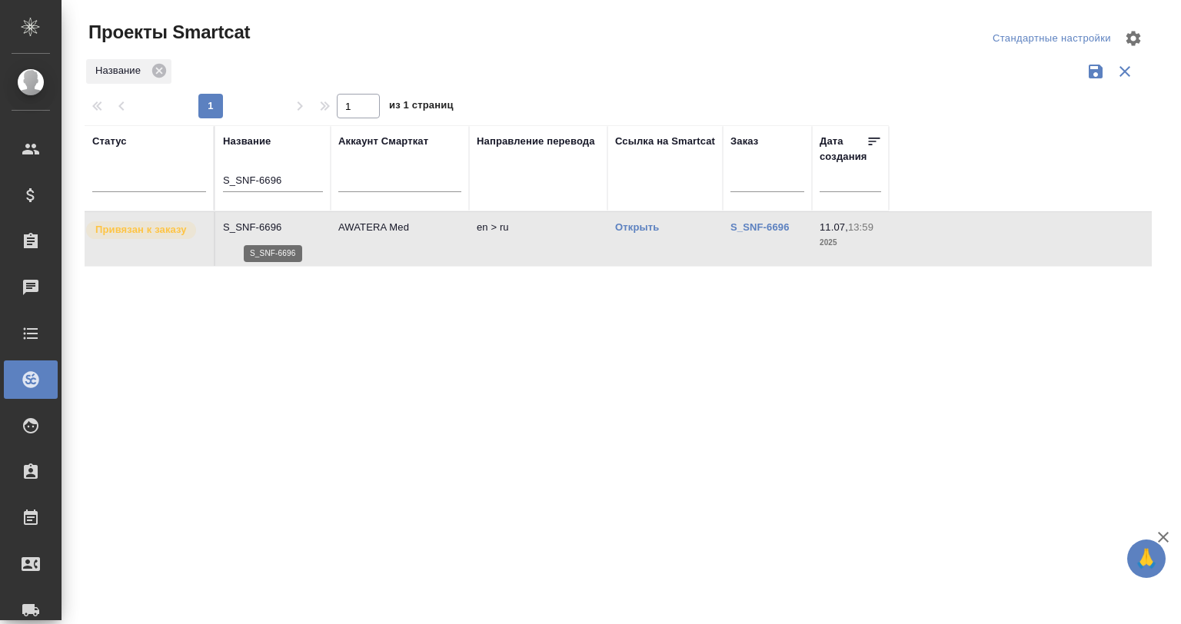
click at [265, 231] on p "S_SNF-6696" at bounding box center [273, 227] width 100 height 15
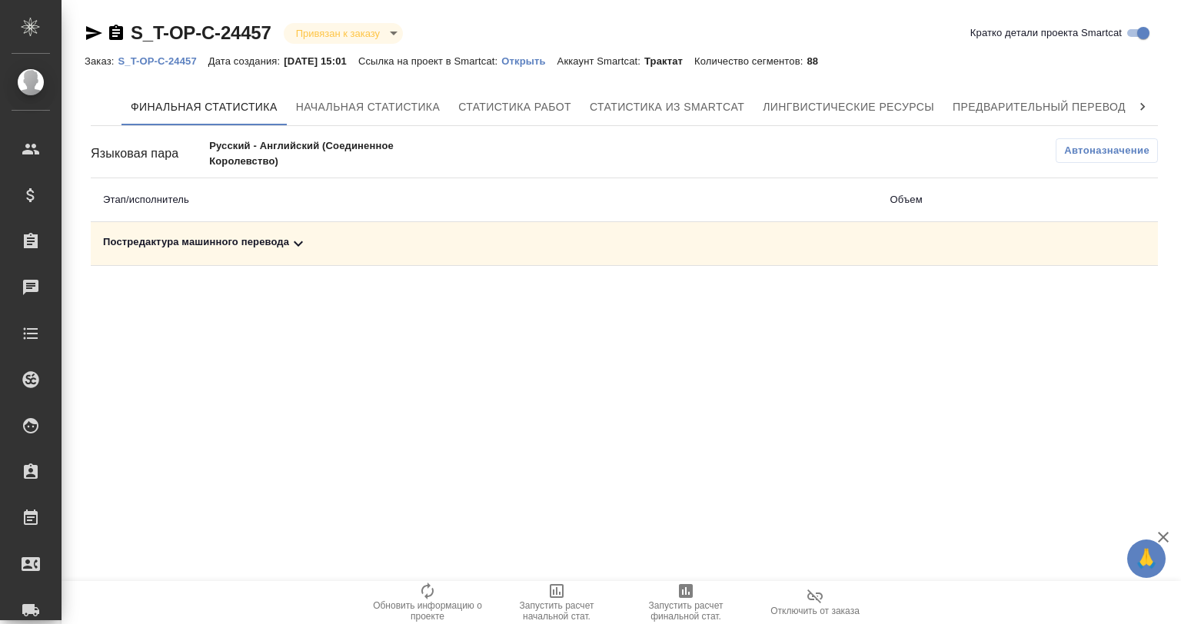
click at [294, 235] on icon at bounding box center [298, 244] width 18 height 18
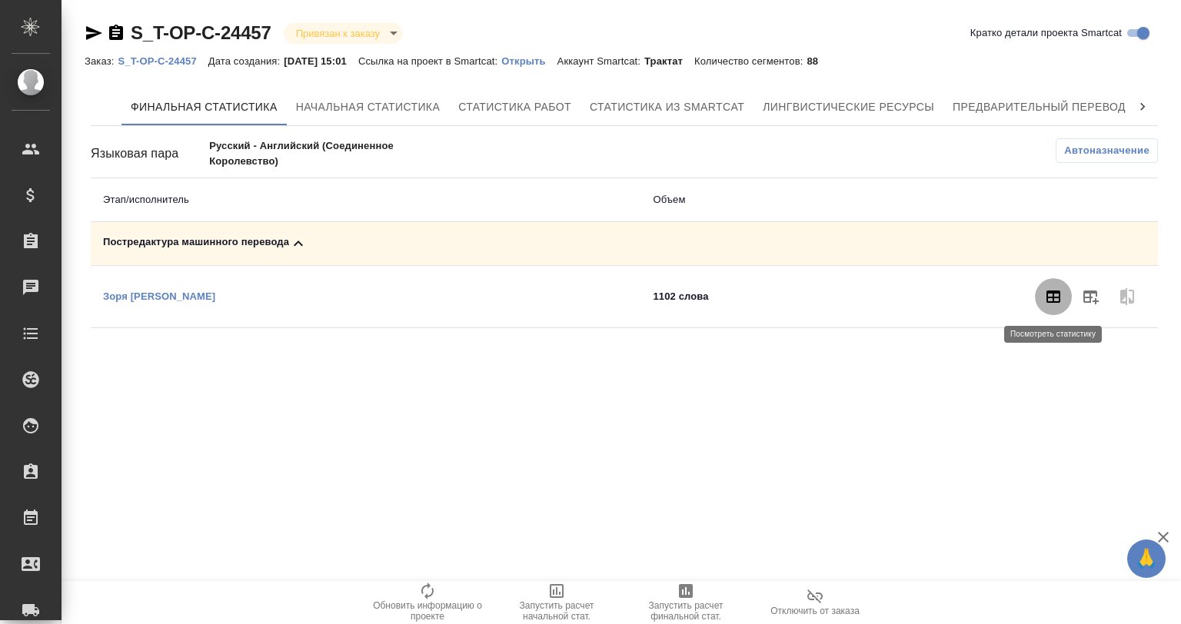
click at [1056, 294] on icon "button" at bounding box center [1053, 297] width 18 height 18
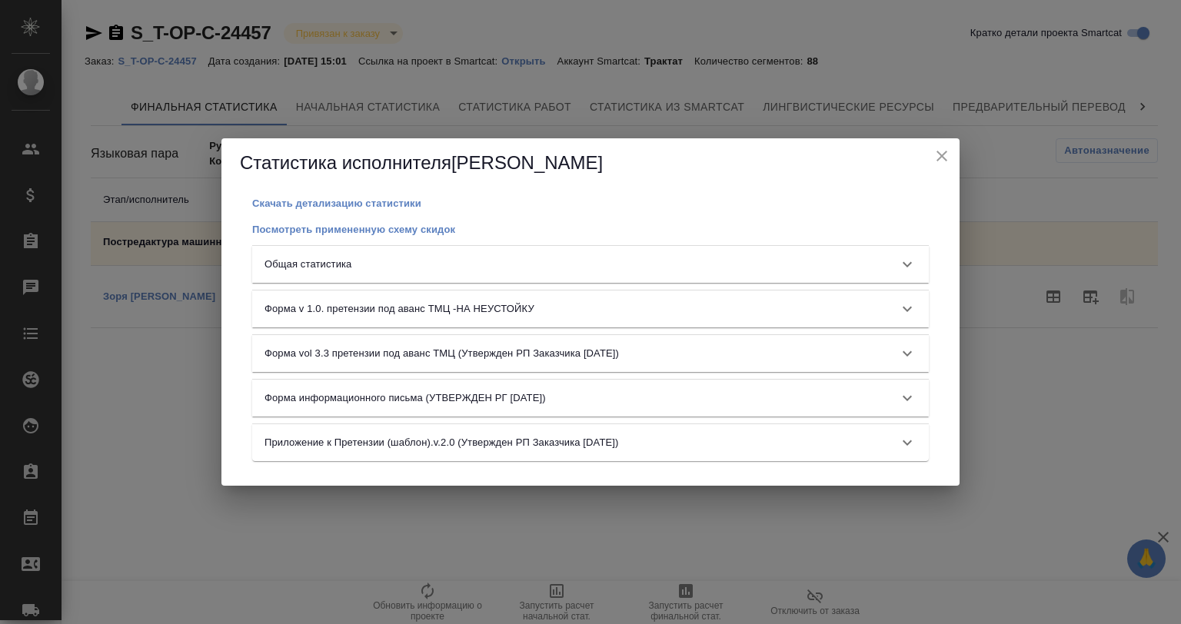
click at [351, 253] on div "Общая статистика" at bounding box center [590, 264] width 677 height 37
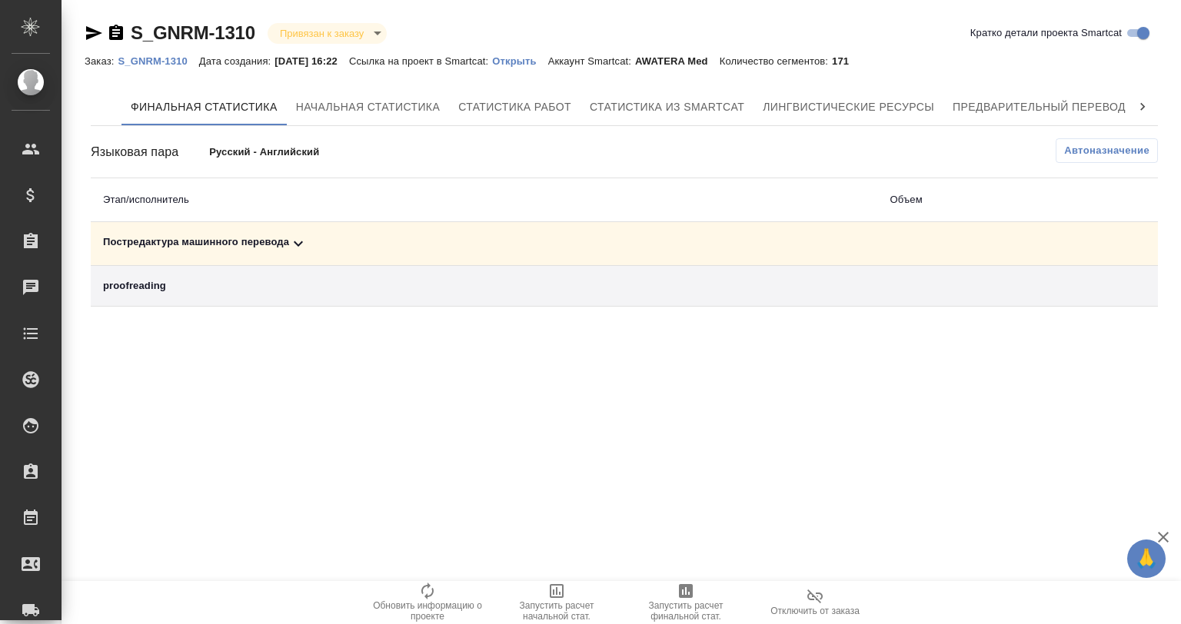
click at [293, 244] on icon at bounding box center [298, 244] width 18 height 18
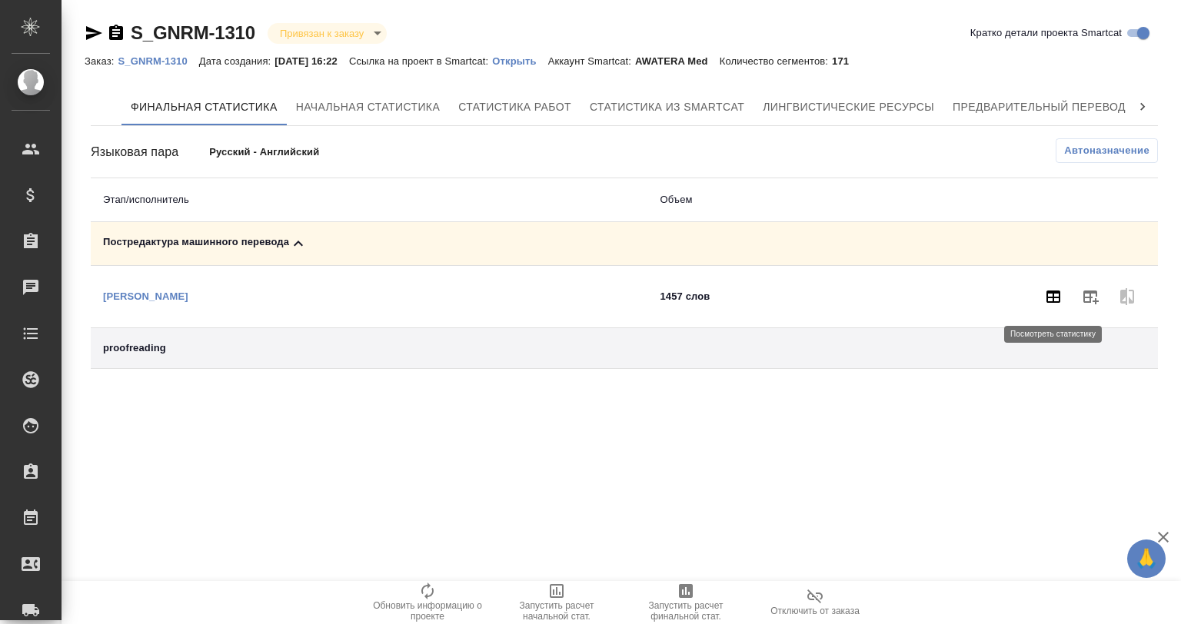
click at [1065, 297] on button "button" at bounding box center [1053, 296] width 37 height 37
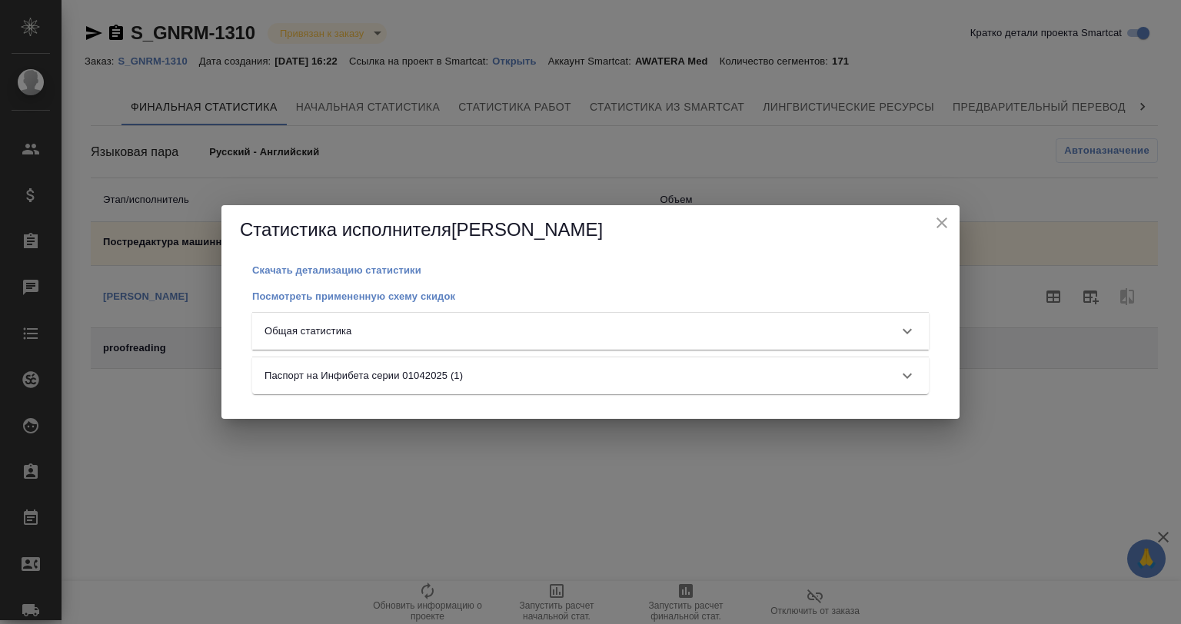
click at [452, 324] on div "Общая статистика" at bounding box center [577, 331] width 624 height 15
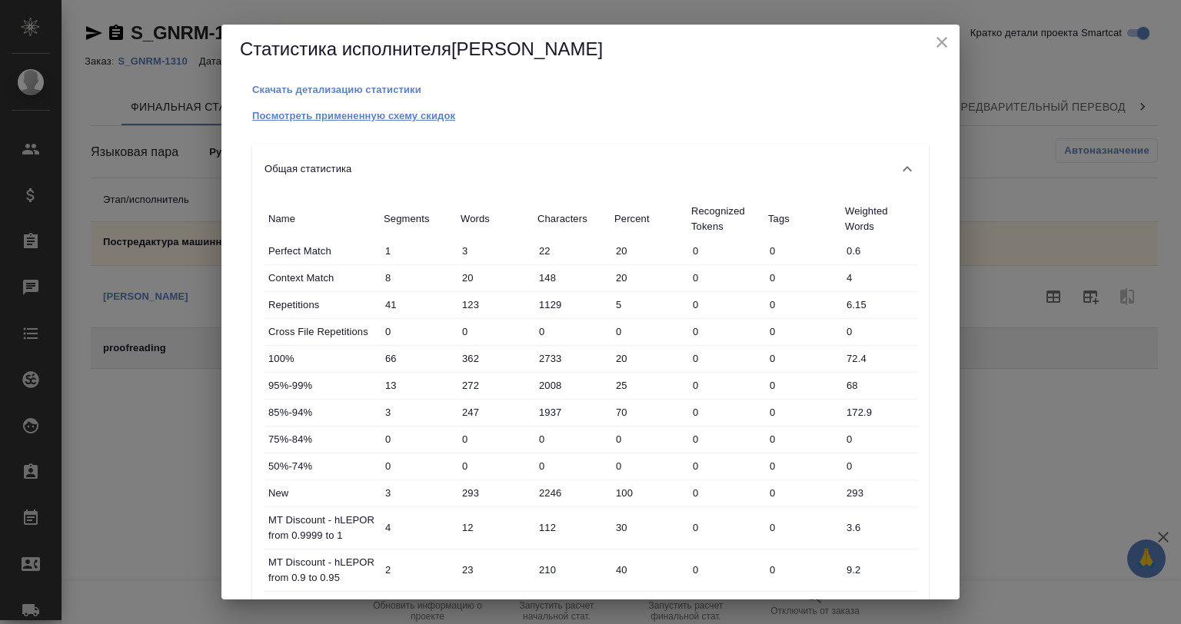
click at [397, 110] on p "Посмотреть примененную схему скидок" at bounding box center [353, 116] width 203 height 12
click at [944, 36] on icon "close" at bounding box center [942, 42] width 18 height 18
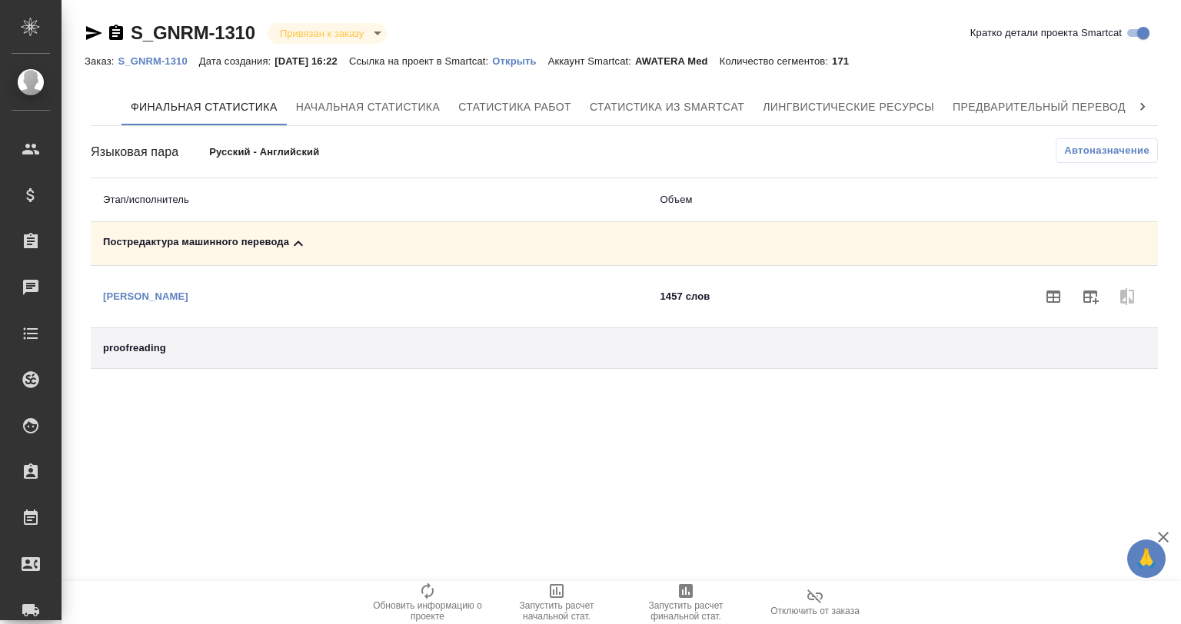
click at [301, 245] on icon at bounding box center [298, 244] width 18 height 18
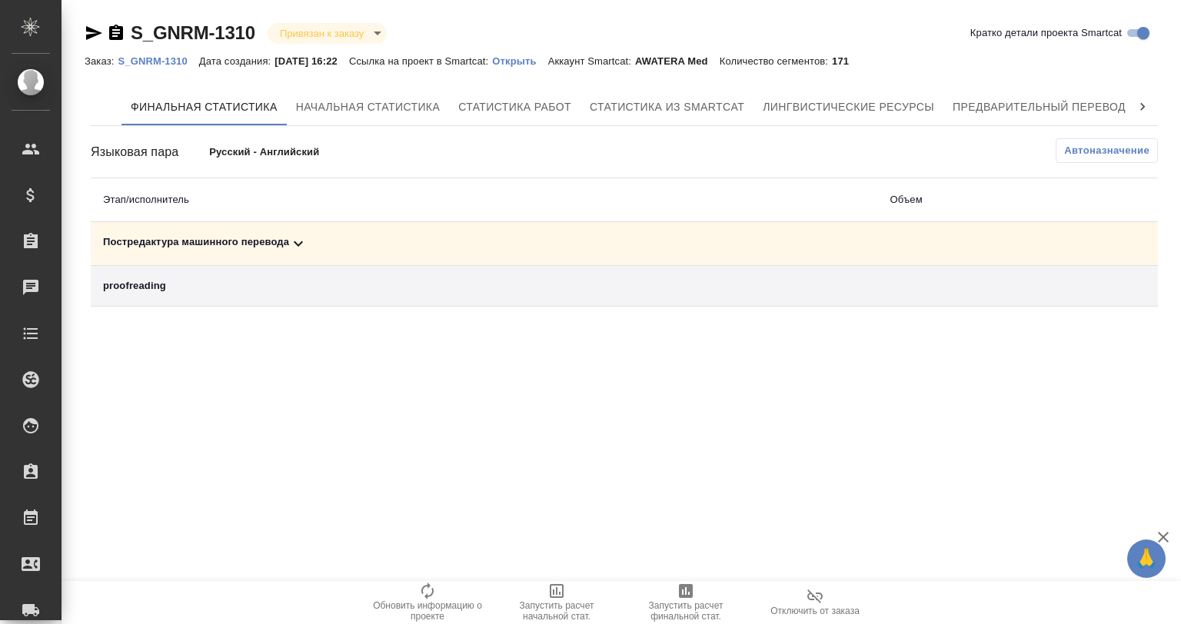
click at [82, 33] on div "S_GNRM-1310 Привязан к заказу linkedToOrder Кратко детали проекта Smartcat Зака…" at bounding box center [624, 167] width 1096 height 334
click at [95, 35] on icon "button" at bounding box center [94, 33] width 16 height 14
click at [287, 235] on div "Постредактура машинного перевода" at bounding box center [484, 244] width 763 height 18
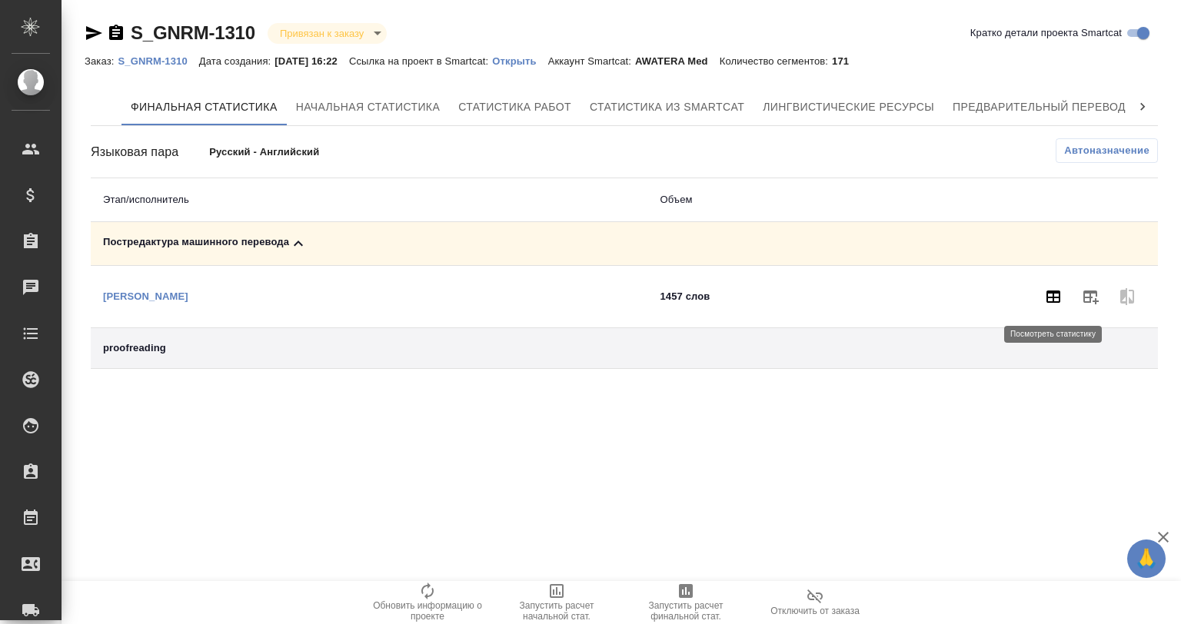
click at [1063, 299] on button "button" at bounding box center [1053, 296] width 37 height 37
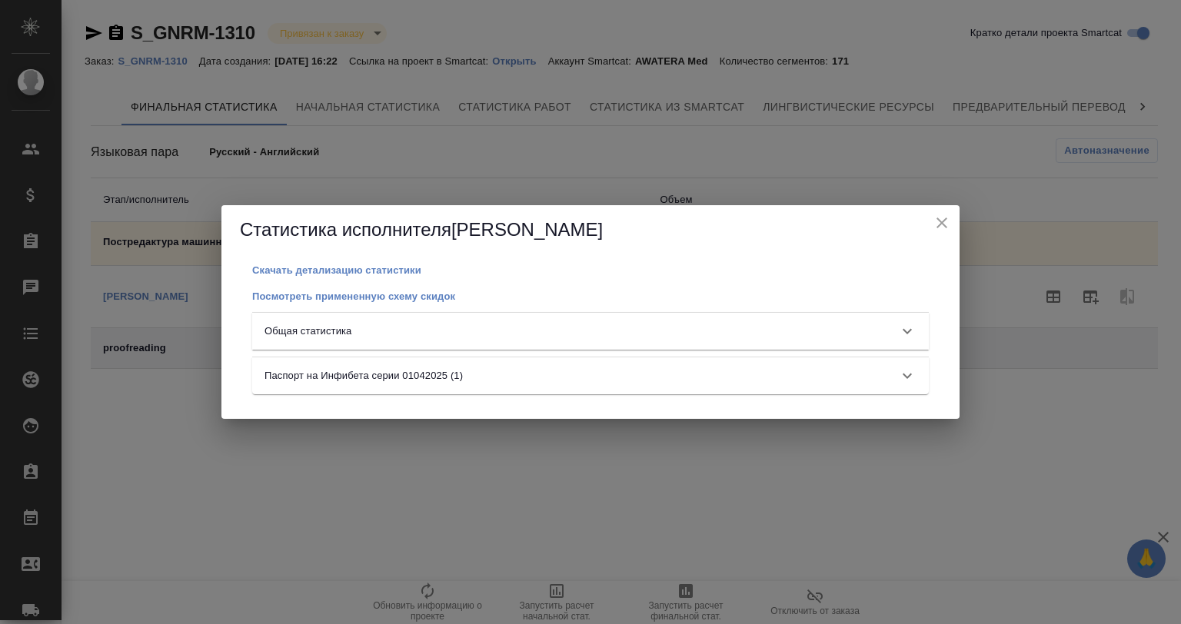
click at [799, 327] on div "Общая статистика" at bounding box center [577, 331] width 624 height 15
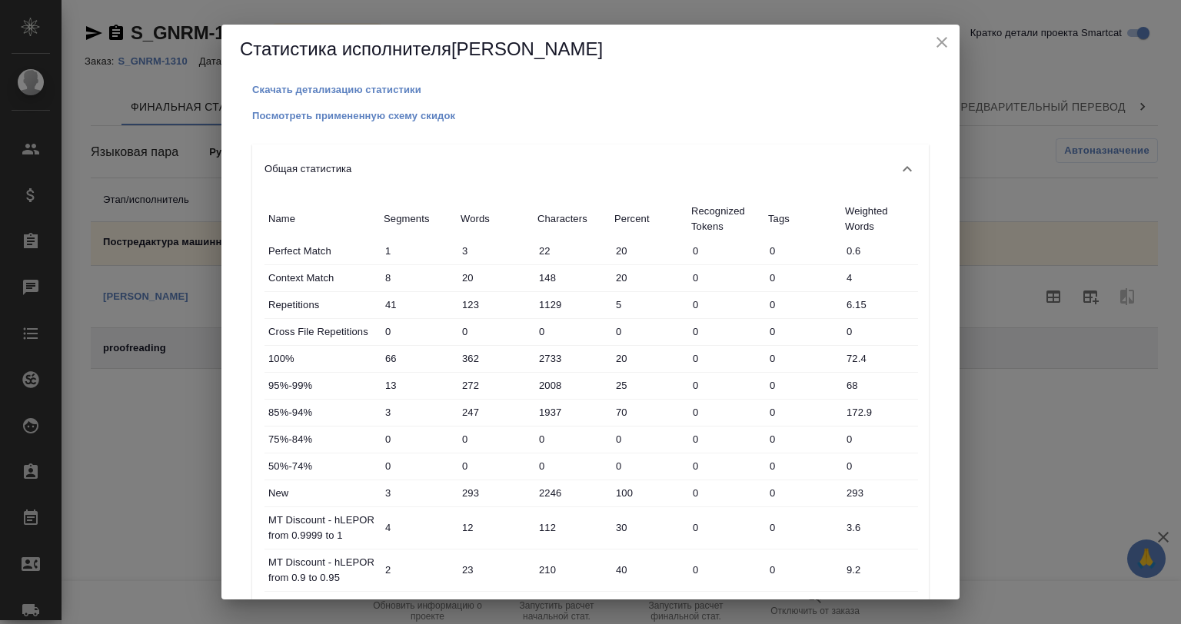
drag, startPoint x: 937, startPoint y: 40, endPoint x: 747, endPoint y: 55, distance: 189.8
click at [747, 55] on h2 "Статистика исполнителя Komova Tatyana" at bounding box center [590, 49] width 701 height 25
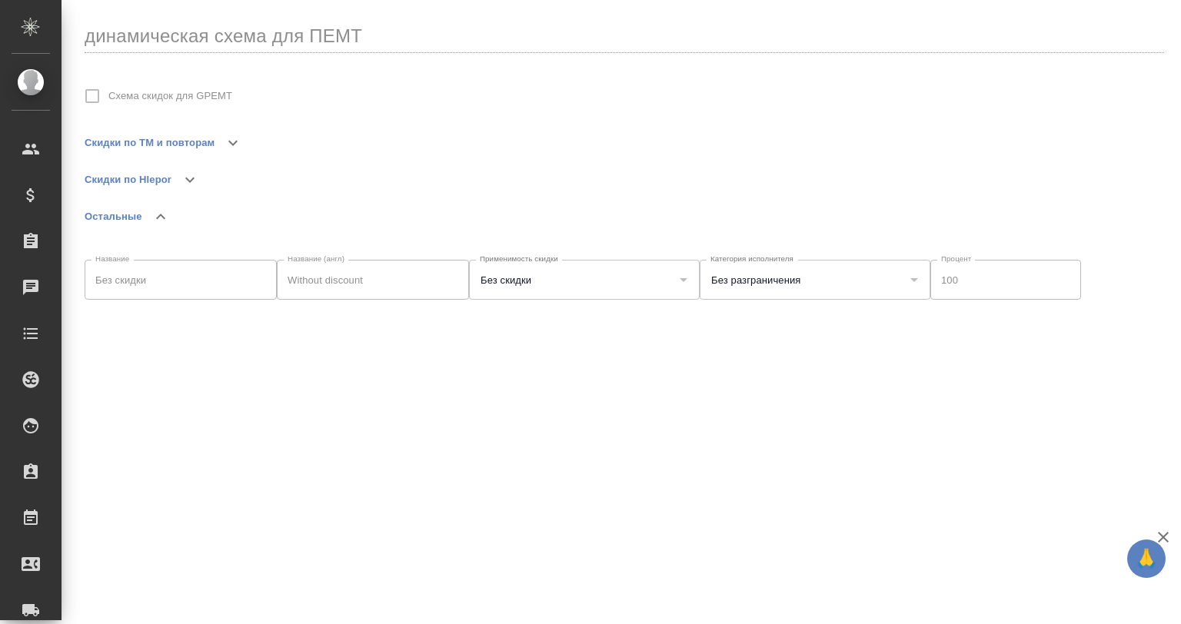
click at [226, 136] on icon "button" at bounding box center [233, 143] width 18 height 18
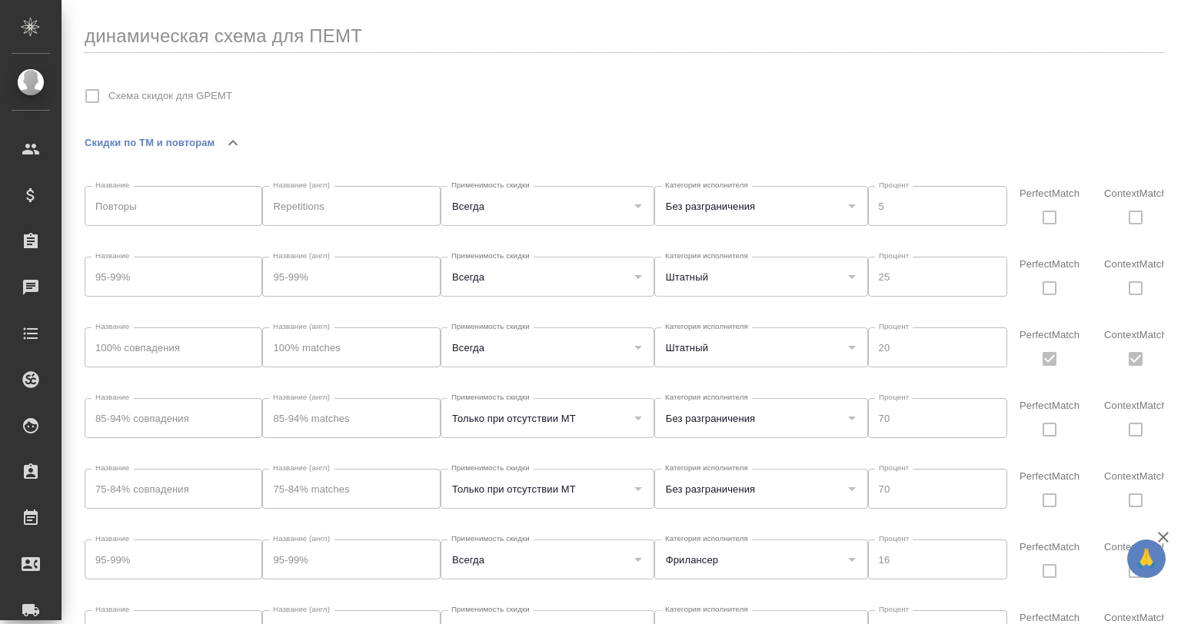
click at [226, 134] on icon "button" at bounding box center [233, 143] width 18 height 18
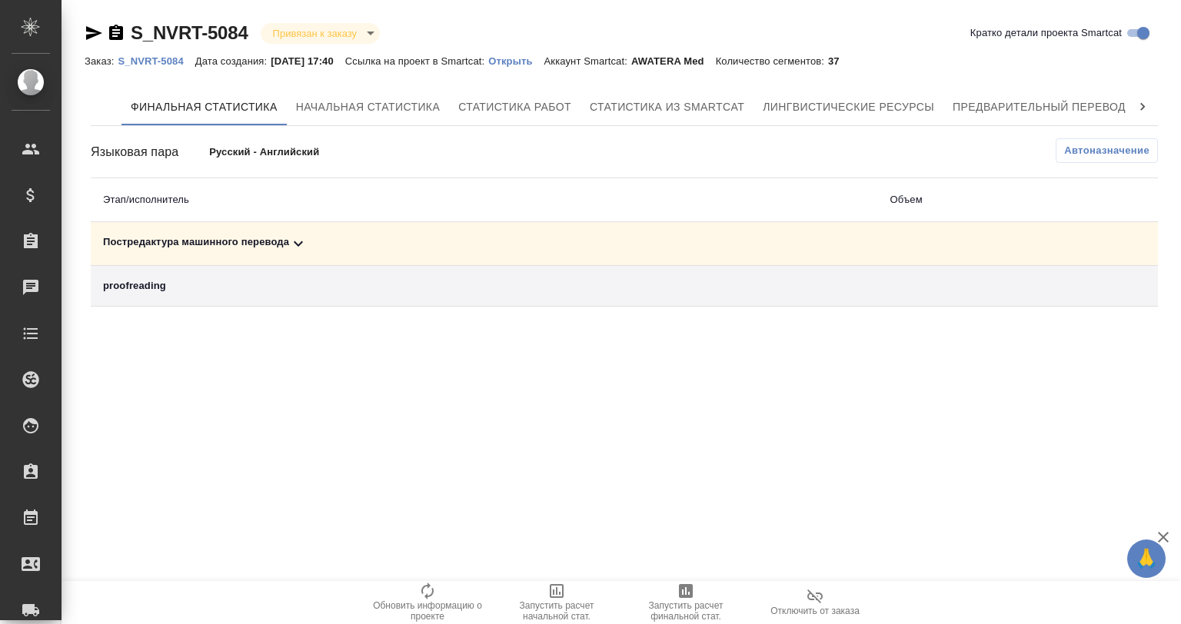
click at [295, 238] on icon at bounding box center [298, 244] width 18 height 18
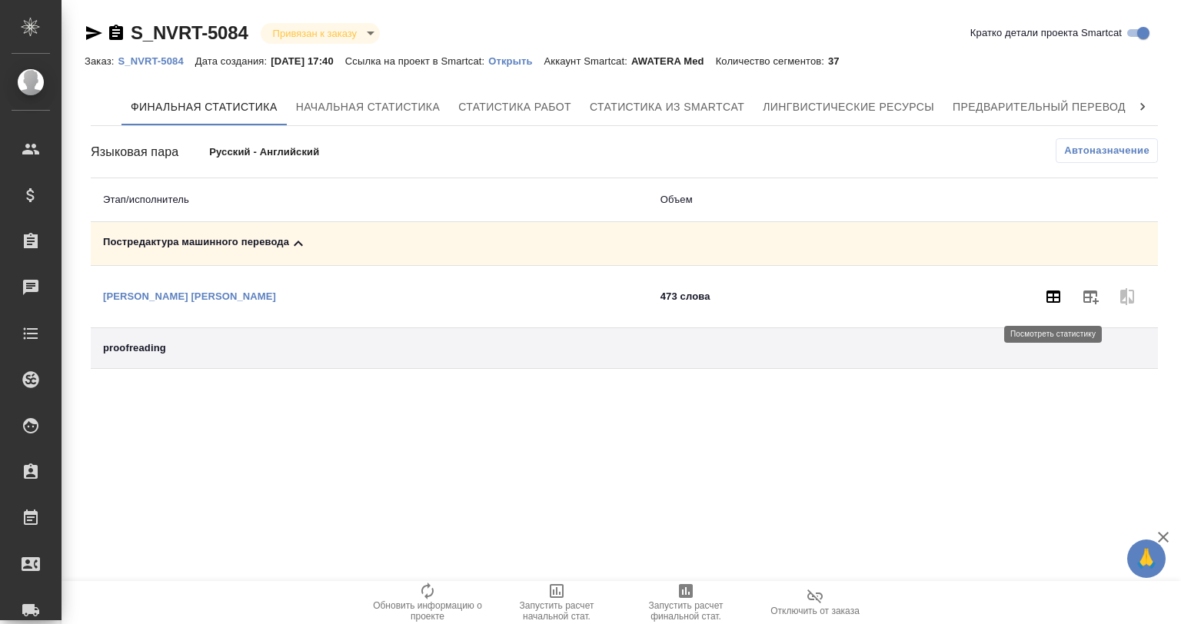
click at [1060, 296] on icon "button" at bounding box center [1053, 297] width 14 height 12
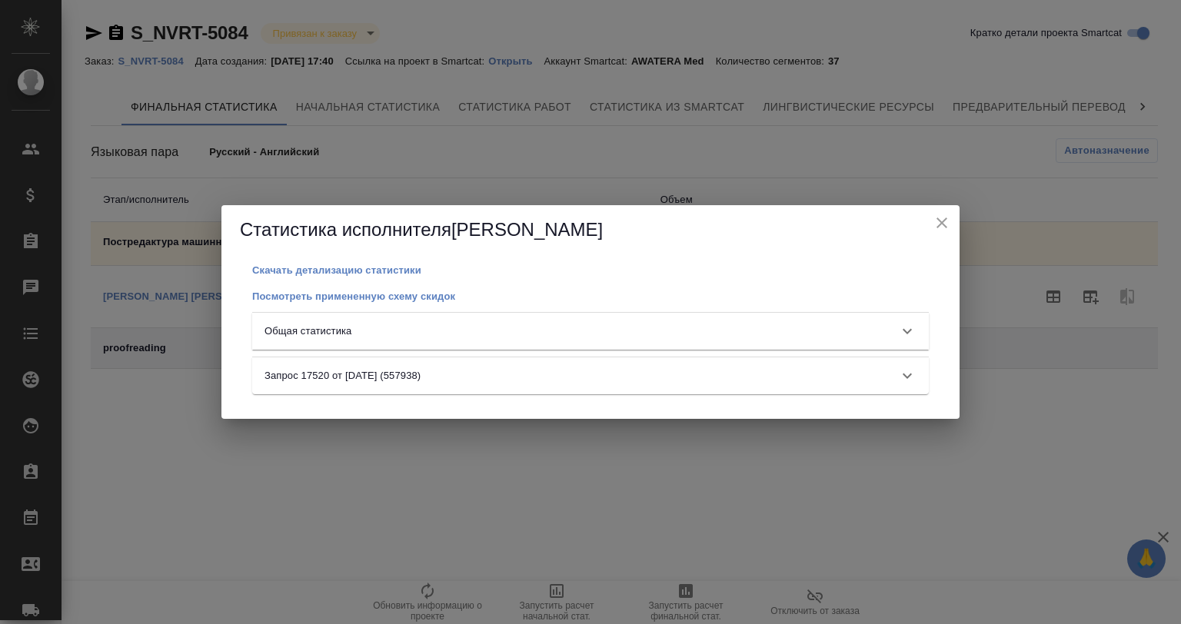
click at [357, 318] on div "Общая статистика" at bounding box center [590, 331] width 677 height 37
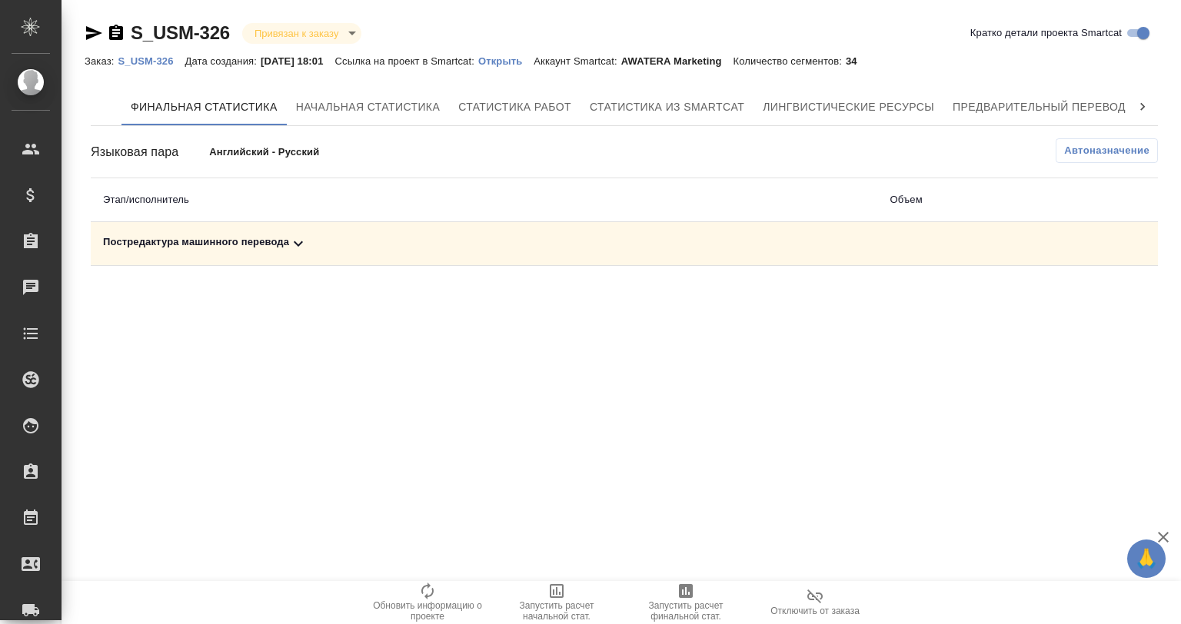
drag, startPoint x: 291, startPoint y: 240, endPoint x: 326, endPoint y: 241, distance: 34.6
click at [294, 240] on icon at bounding box center [298, 244] width 18 height 18
click at [304, 238] on icon at bounding box center [298, 244] width 18 height 18
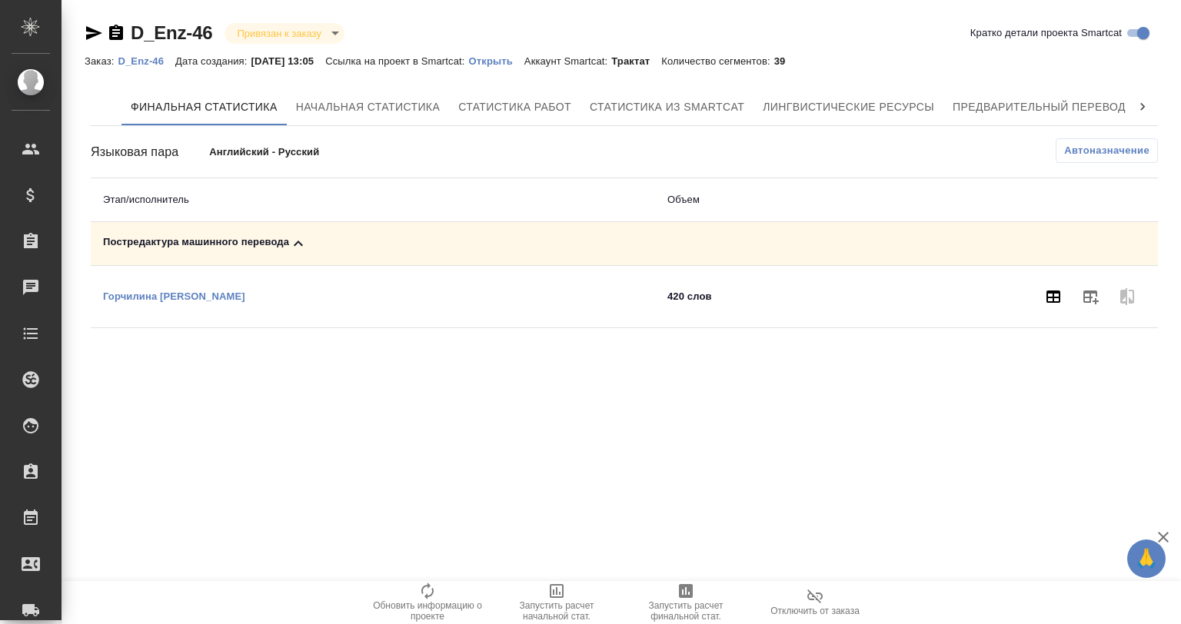
click at [1052, 302] on icon "button" at bounding box center [1053, 297] width 14 height 12
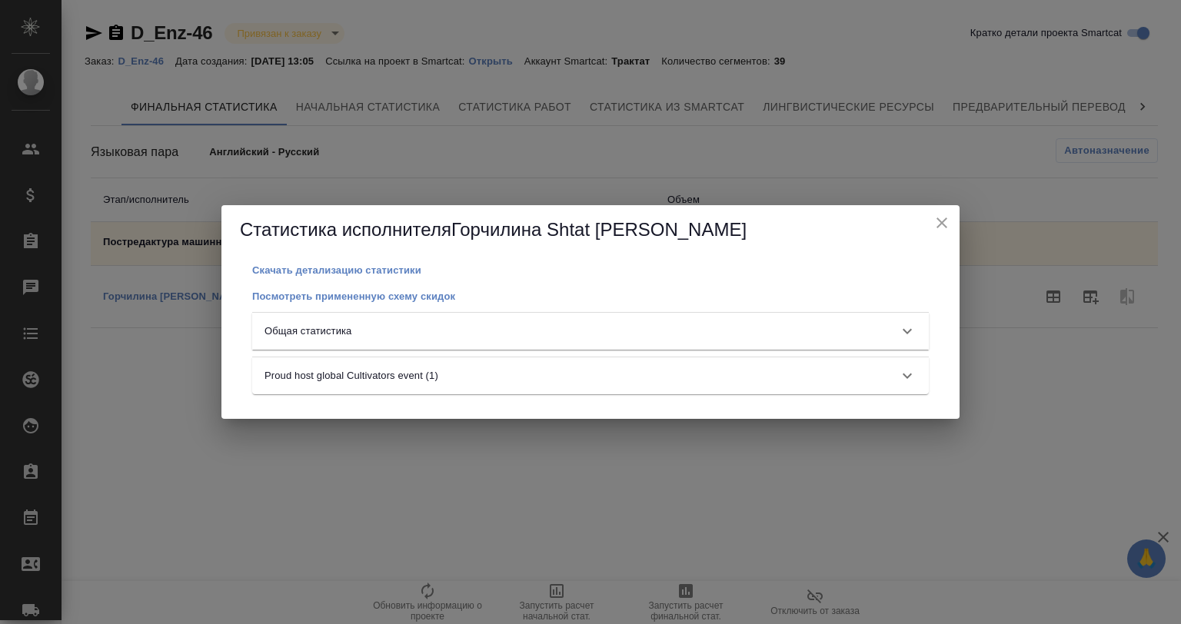
click at [539, 323] on div "Общая статистика" at bounding box center [590, 331] width 677 height 37
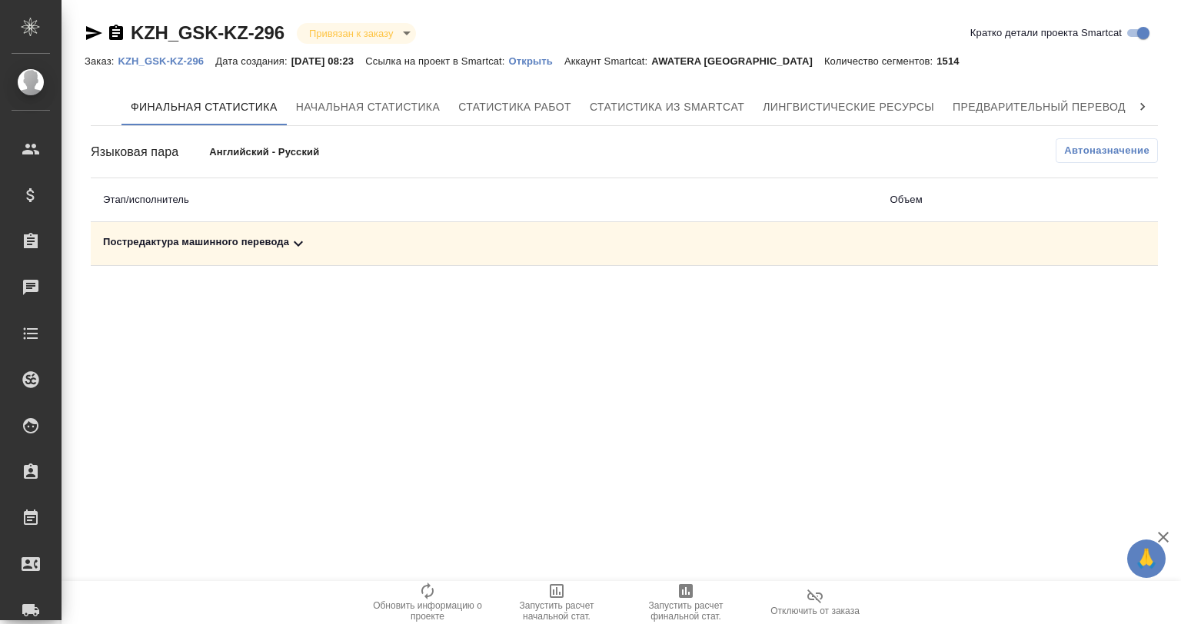
click at [298, 246] on icon at bounding box center [298, 244] width 18 height 18
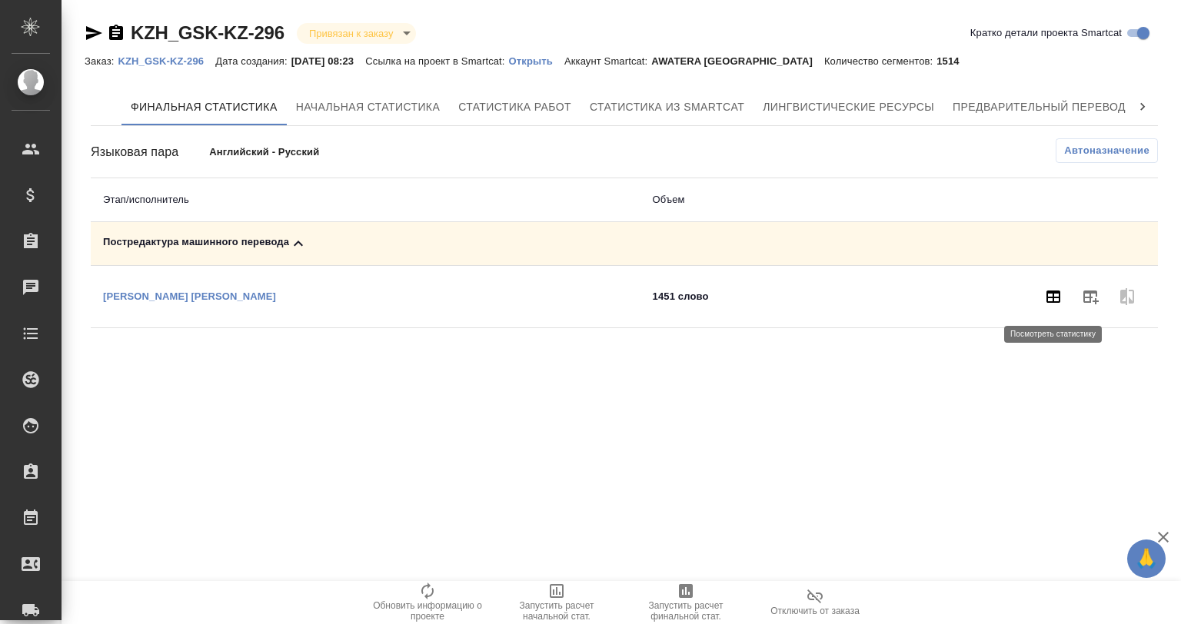
click at [1046, 296] on icon "button" at bounding box center [1053, 297] width 18 height 18
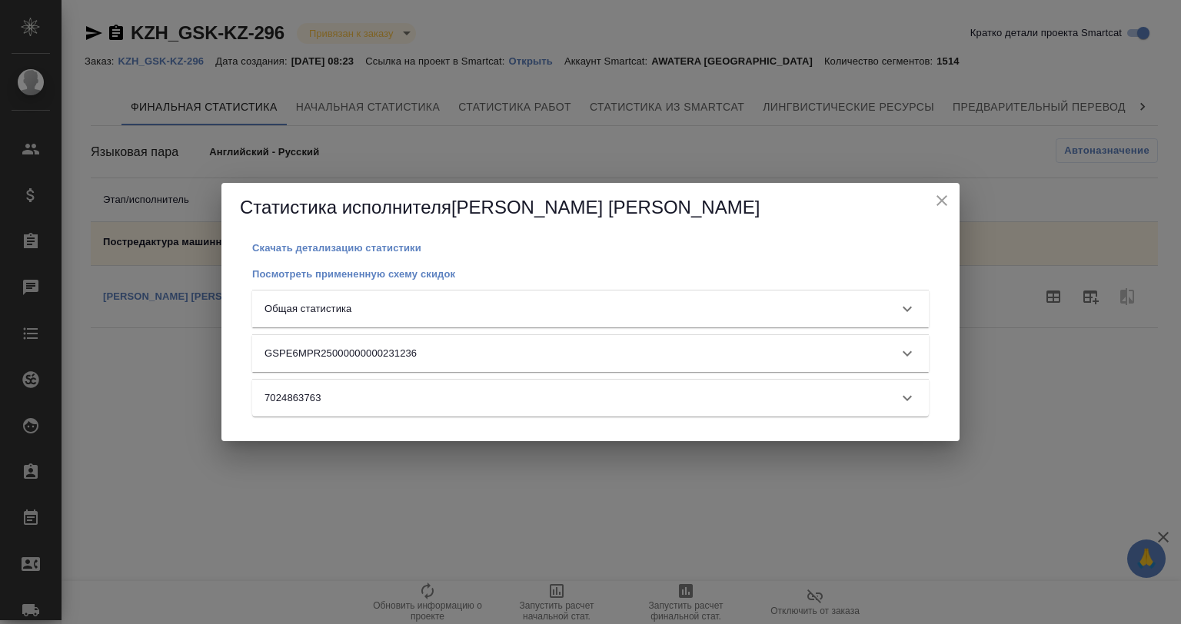
click at [378, 303] on div "Общая статистика" at bounding box center [577, 308] width 624 height 15
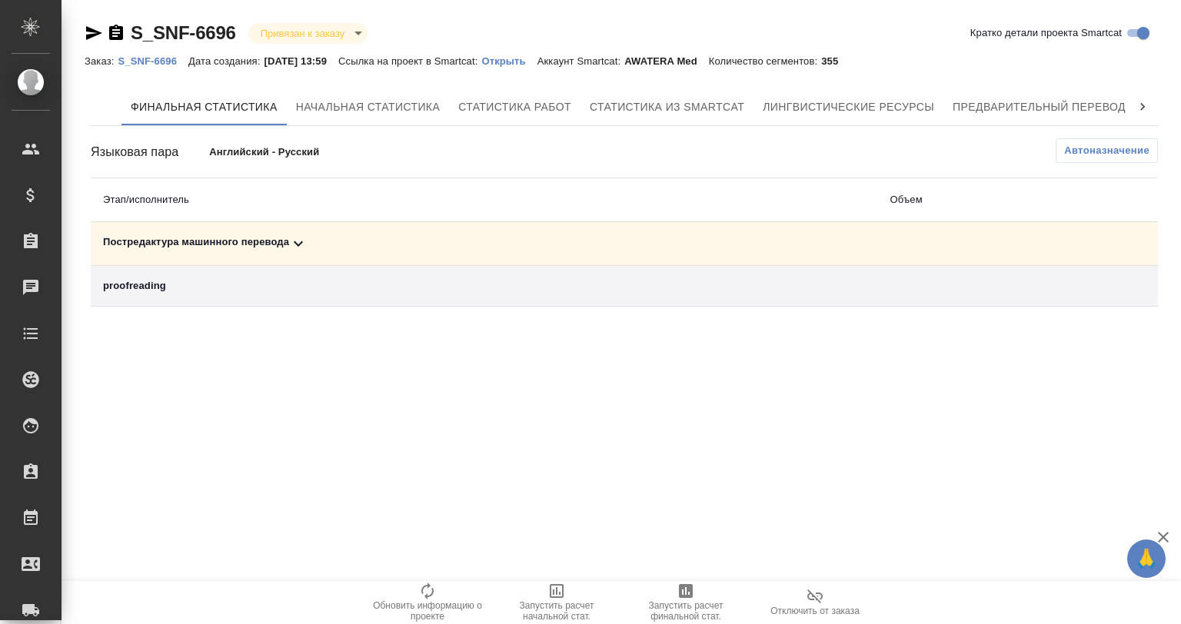
click at [286, 246] on div "Постредактура машинного перевода" at bounding box center [484, 244] width 763 height 18
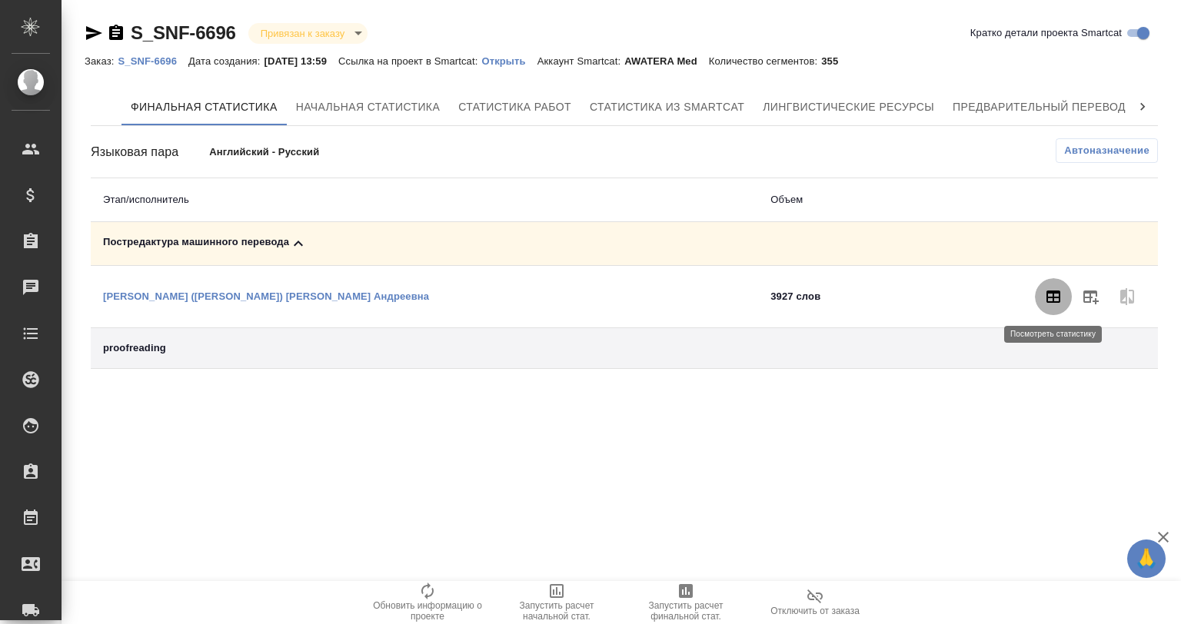
click at [1052, 304] on icon "button" at bounding box center [1053, 297] width 18 height 18
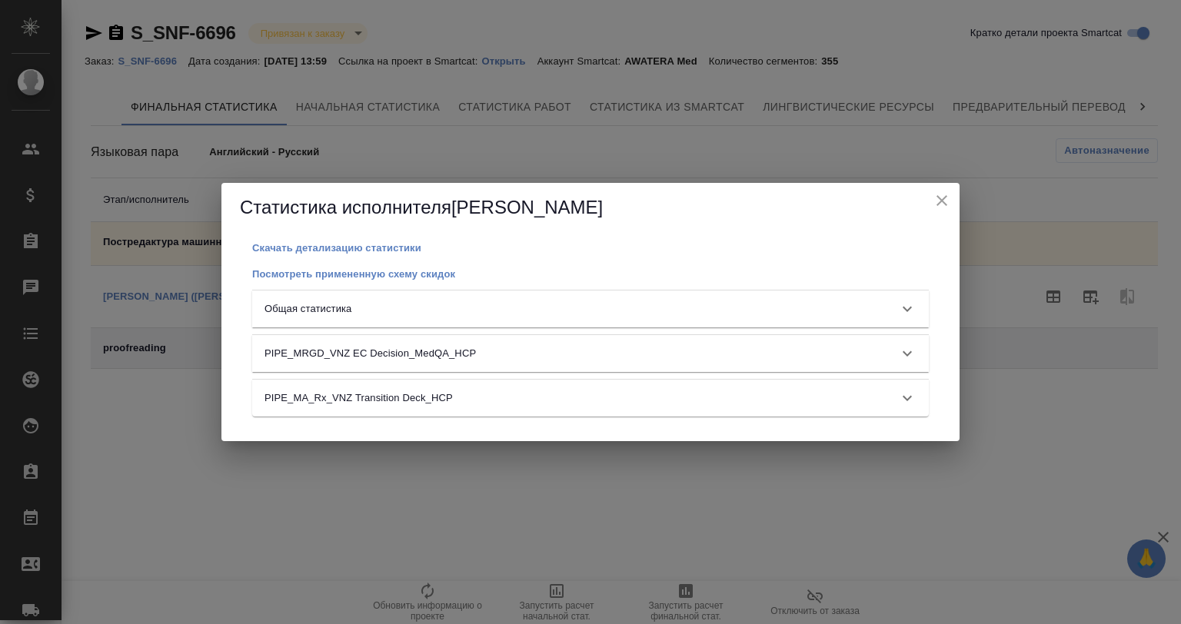
click at [514, 316] on div "Общая статистика" at bounding box center [577, 308] width 624 height 15
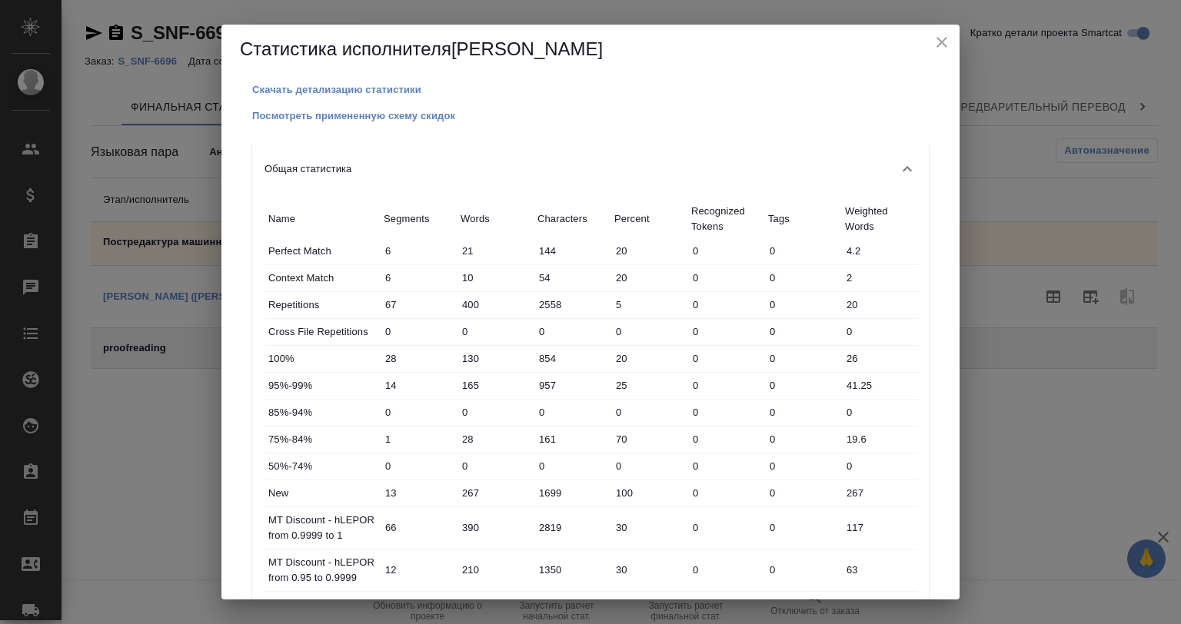
click at [941, 37] on icon "close" at bounding box center [942, 42] width 18 height 18
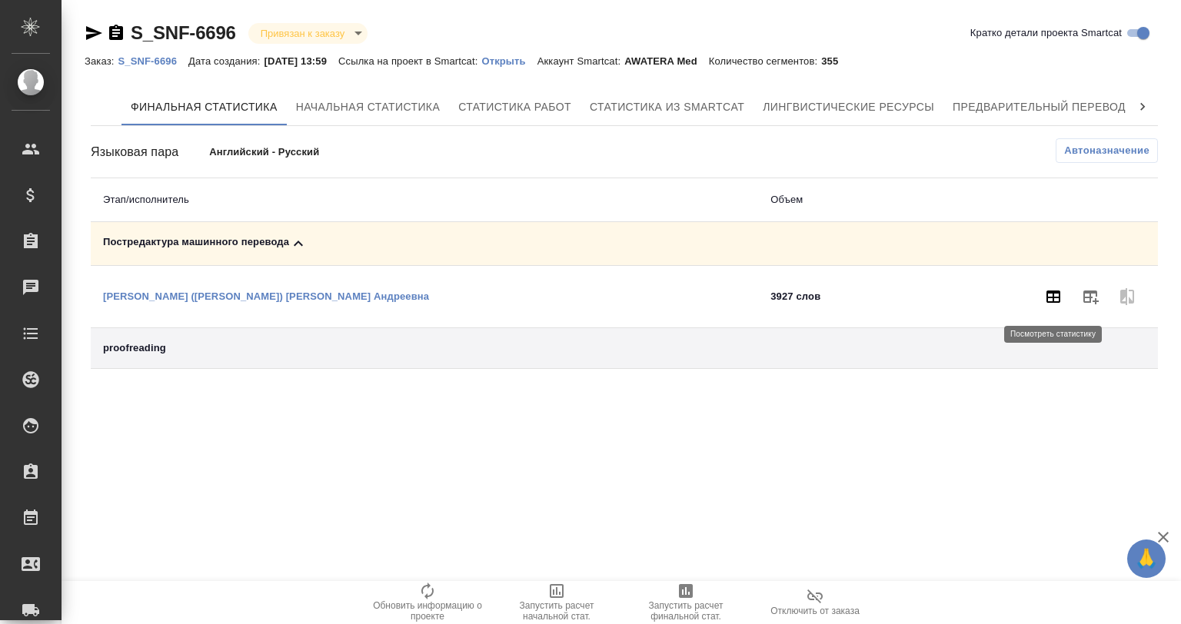
click at [1050, 294] on icon "button" at bounding box center [1053, 297] width 18 height 18
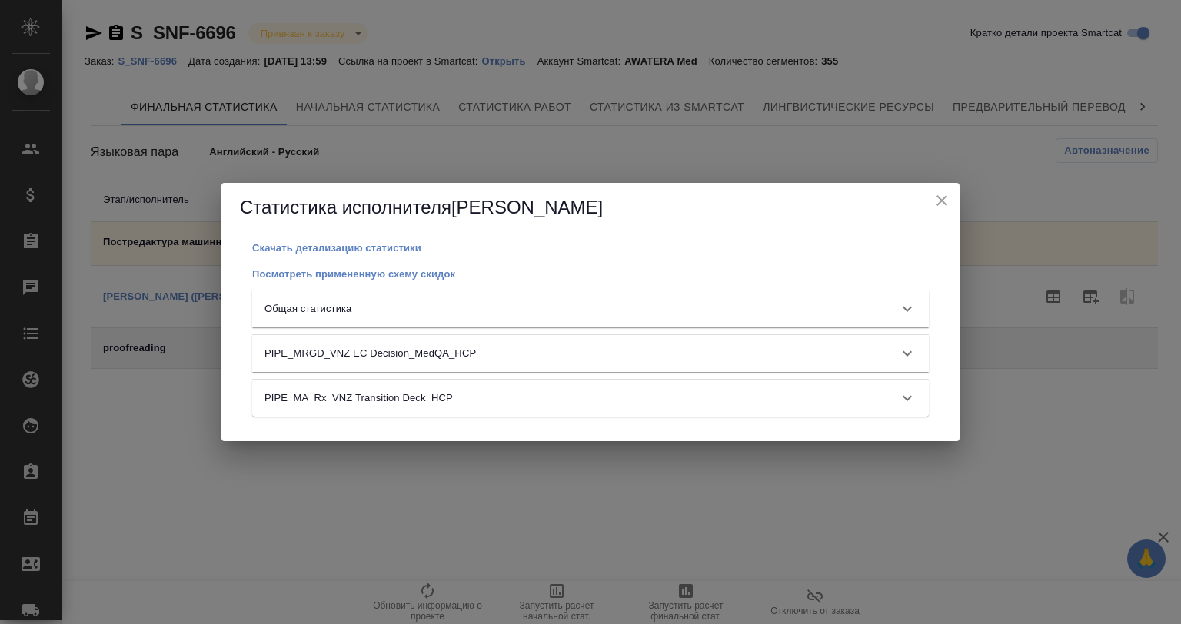
click at [421, 304] on div "Общая статистика" at bounding box center [577, 308] width 624 height 15
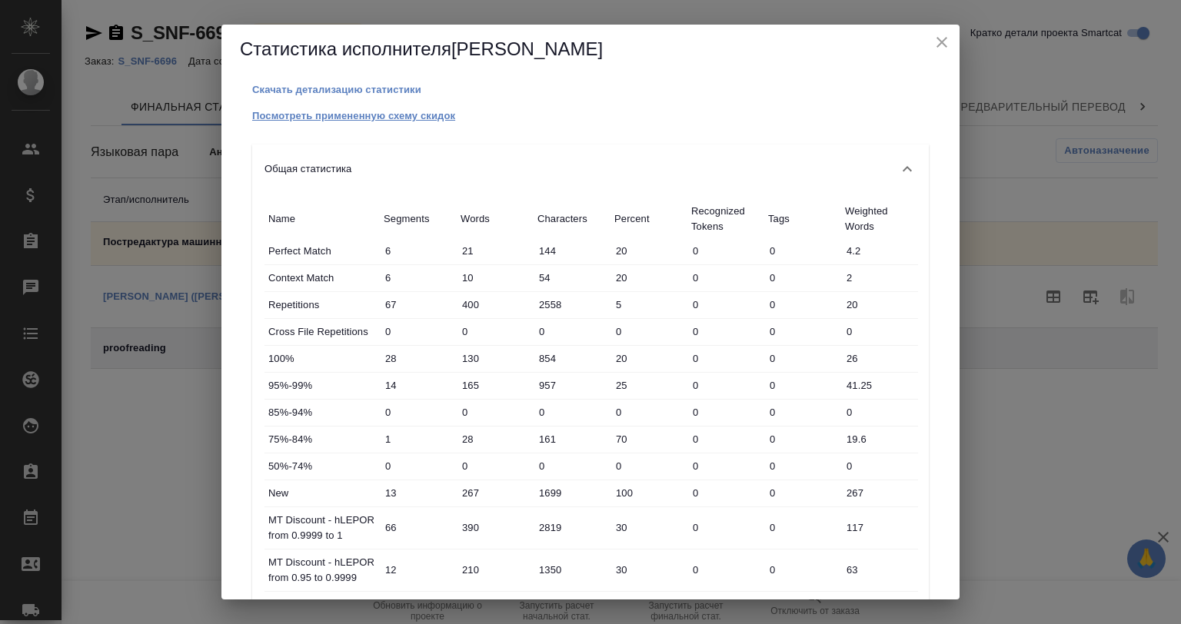
click at [352, 111] on p "Посмотреть примененную схему скидок" at bounding box center [353, 116] width 203 height 12
click at [935, 43] on icon "close" at bounding box center [942, 42] width 18 height 18
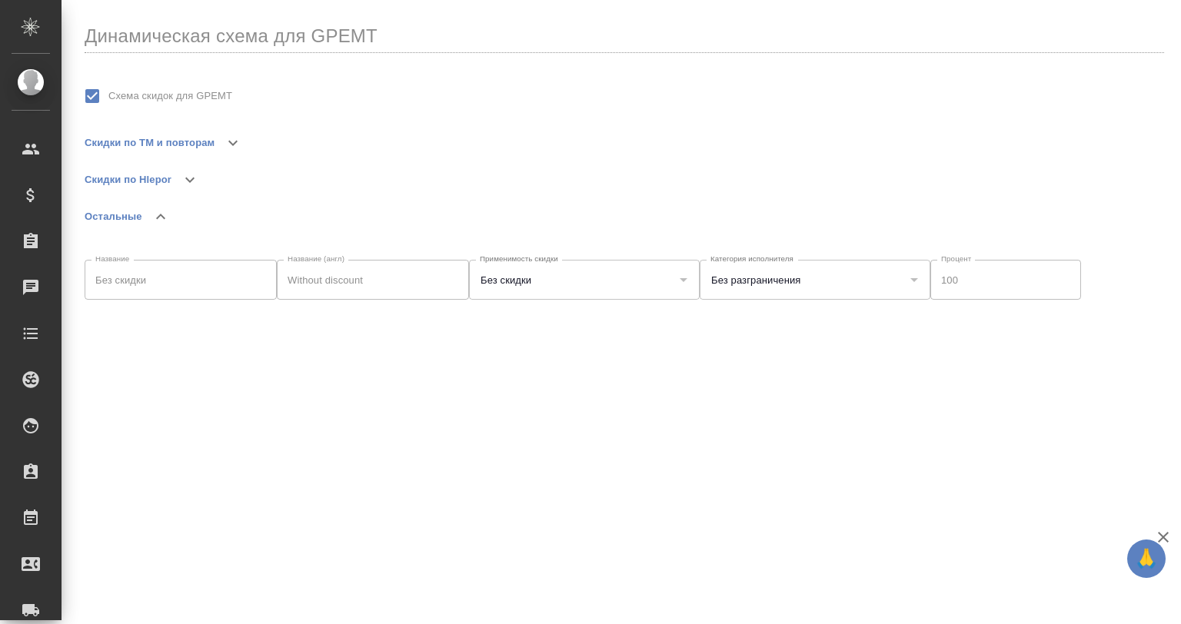
click at [237, 136] on icon "button" at bounding box center [233, 143] width 18 height 18
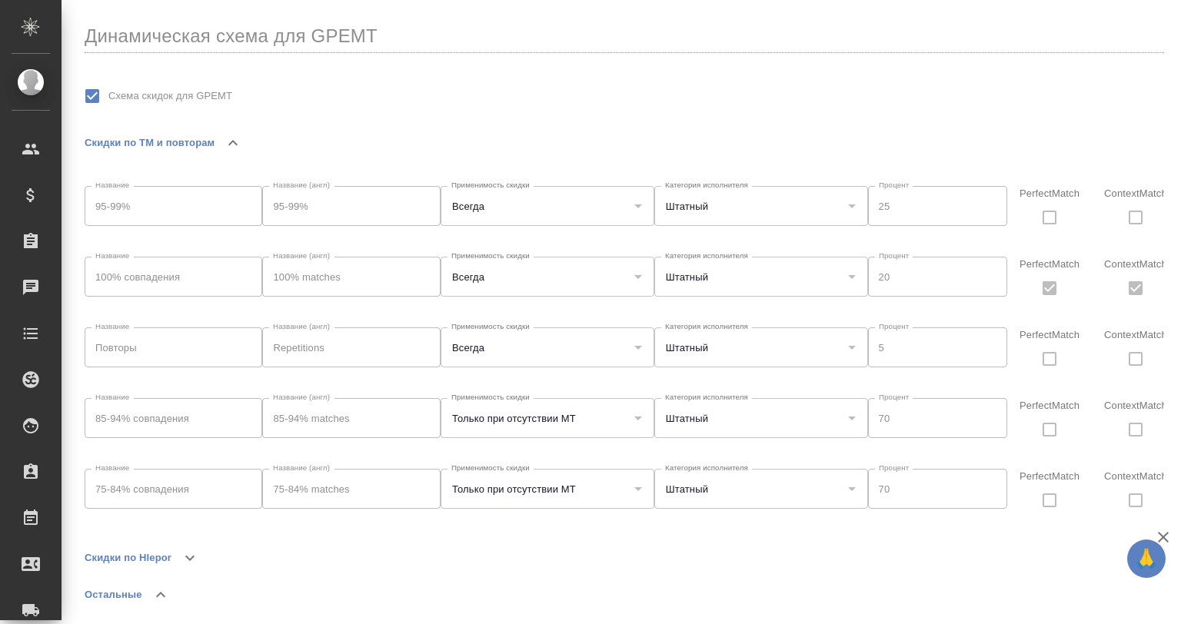
click at [635, 418] on div at bounding box center [637, 419] width 20 height 22
click at [593, 402] on div "Только при отсутствии МТ Применимость скидки" at bounding box center [548, 418] width 214 height 40
drag, startPoint x: 754, startPoint y: 398, endPoint x: 883, endPoint y: 403, distance: 129.3
click at [759, 399] on div "Штатный Категория исполнителя" at bounding box center [761, 418] width 214 height 40
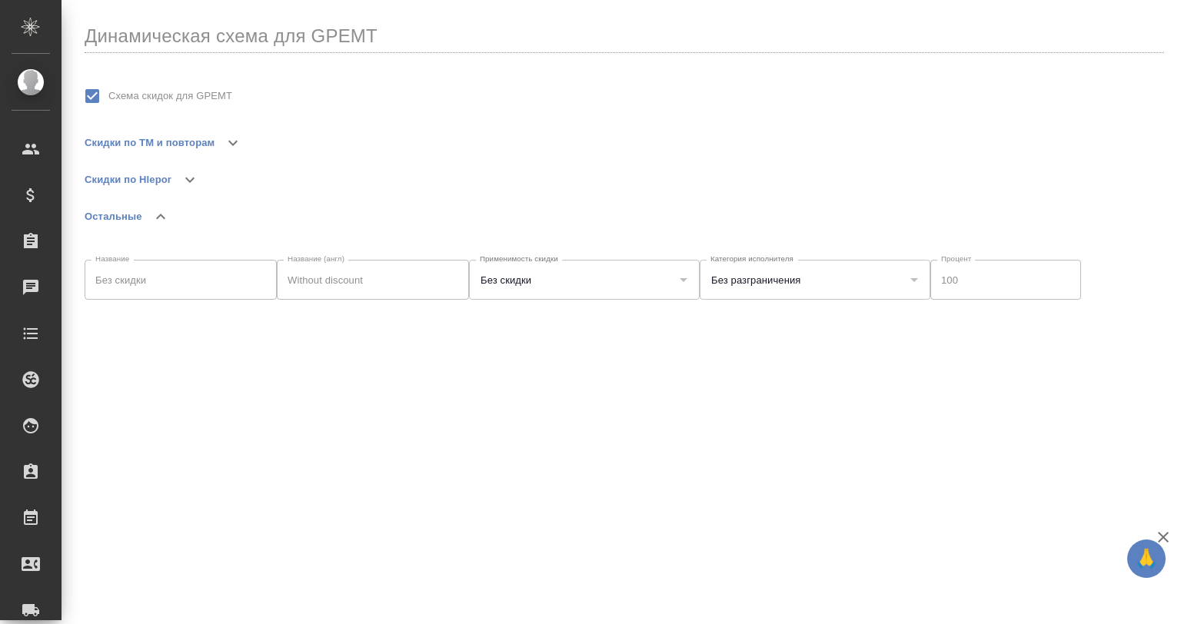
click at [238, 135] on icon "button" at bounding box center [233, 143] width 18 height 18
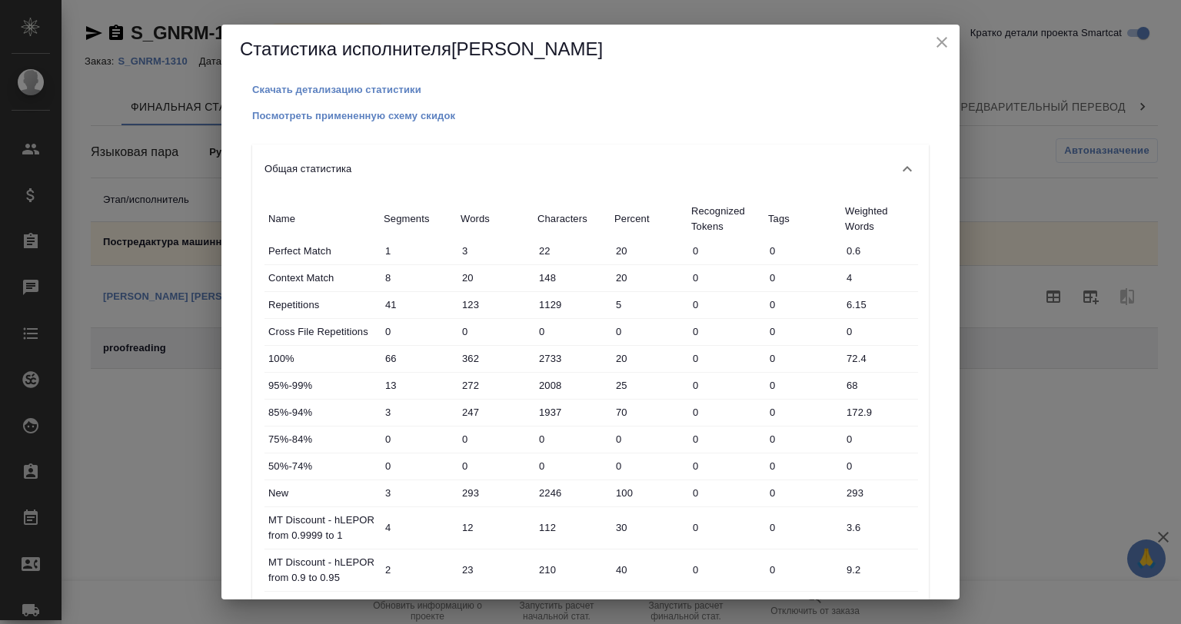
click at [943, 42] on icon "close" at bounding box center [942, 42] width 11 height 11
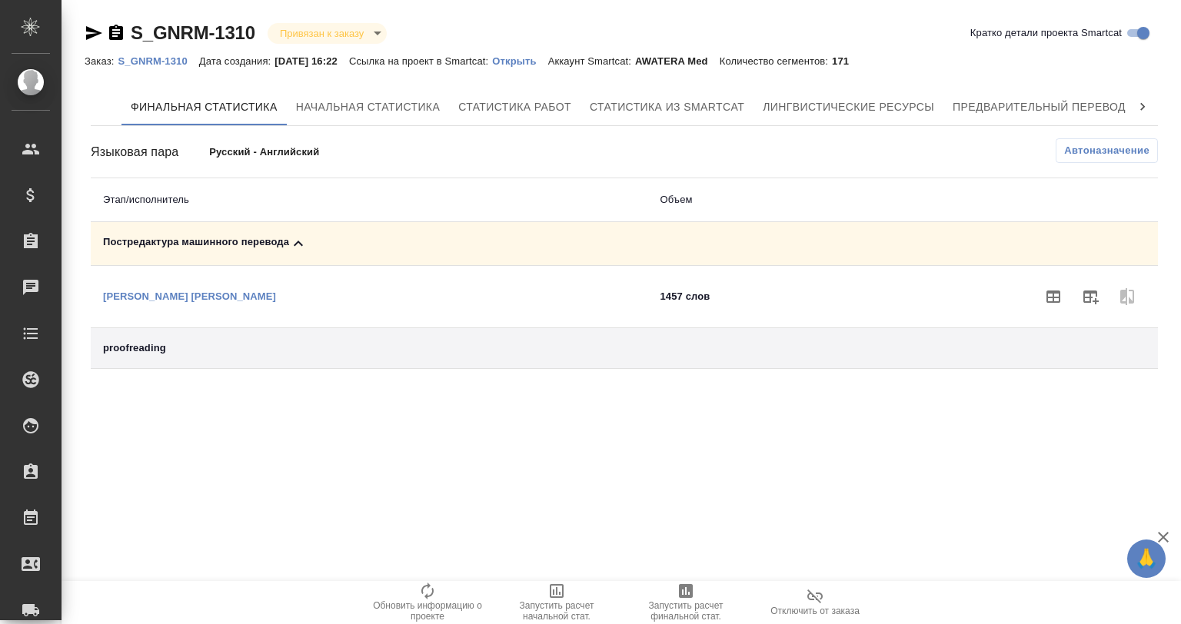
click at [309, 150] on p "Русский - Английский" at bounding box center [327, 152] width 237 height 15
click at [292, 145] on p "Русский - Английский" at bounding box center [327, 152] width 237 height 15
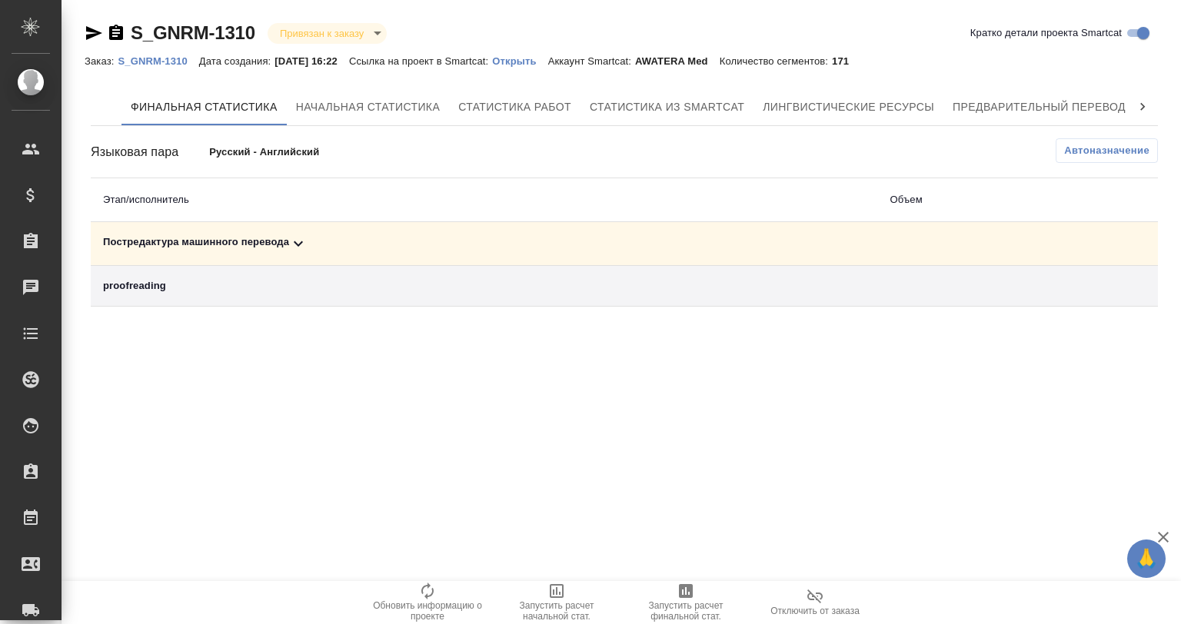
click at [298, 245] on icon at bounding box center [298, 243] width 9 height 5
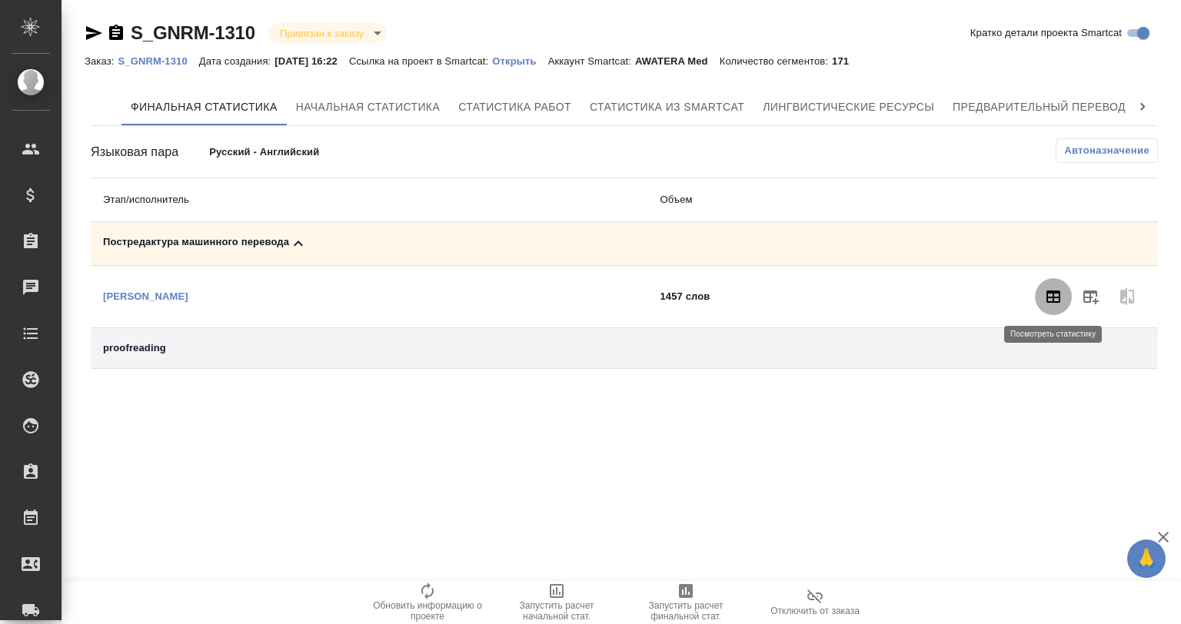
click at [1046, 294] on icon "button" at bounding box center [1053, 297] width 18 height 18
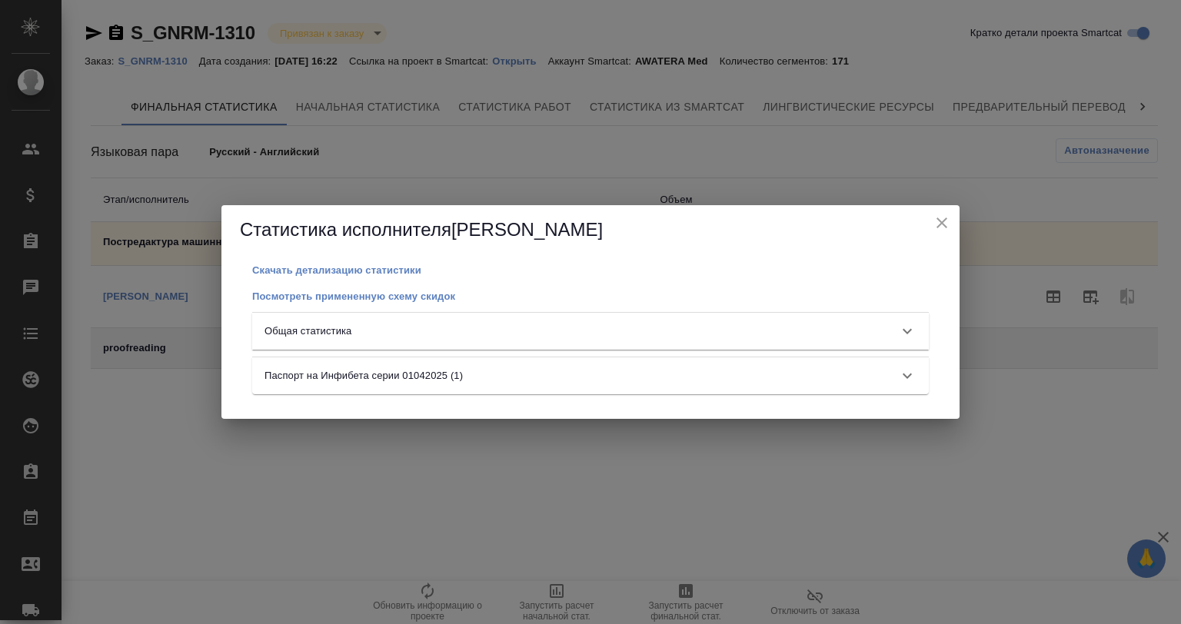
click at [595, 323] on div "Общая статистика" at bounding box center [590, 331] width 677 height 37
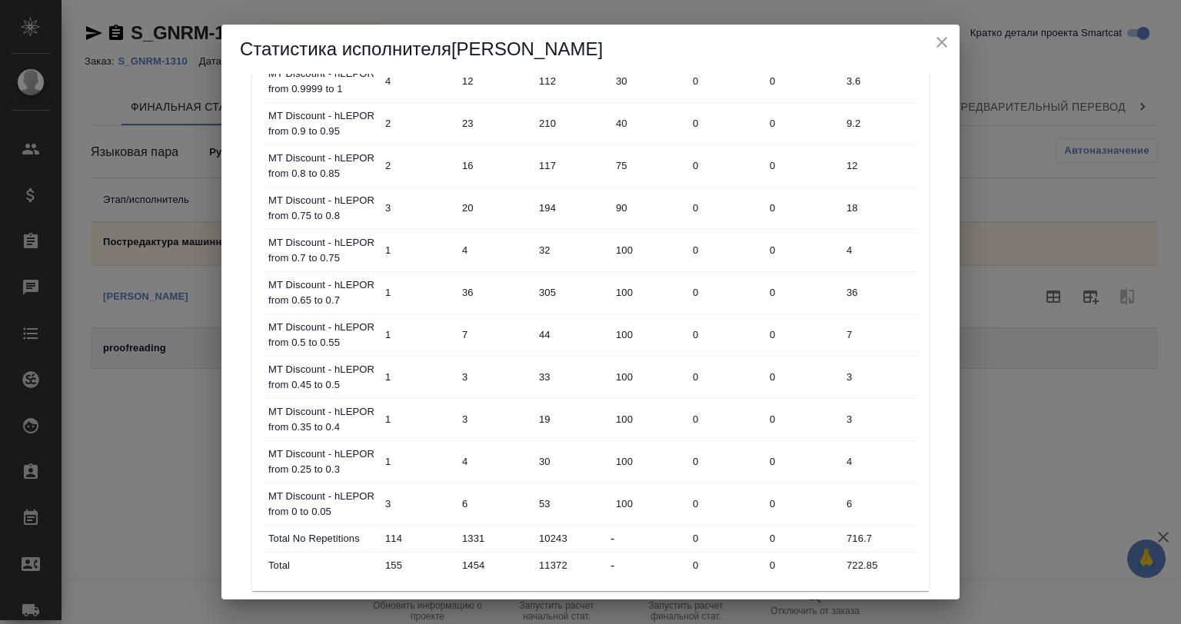
scroll to position [517, 0]
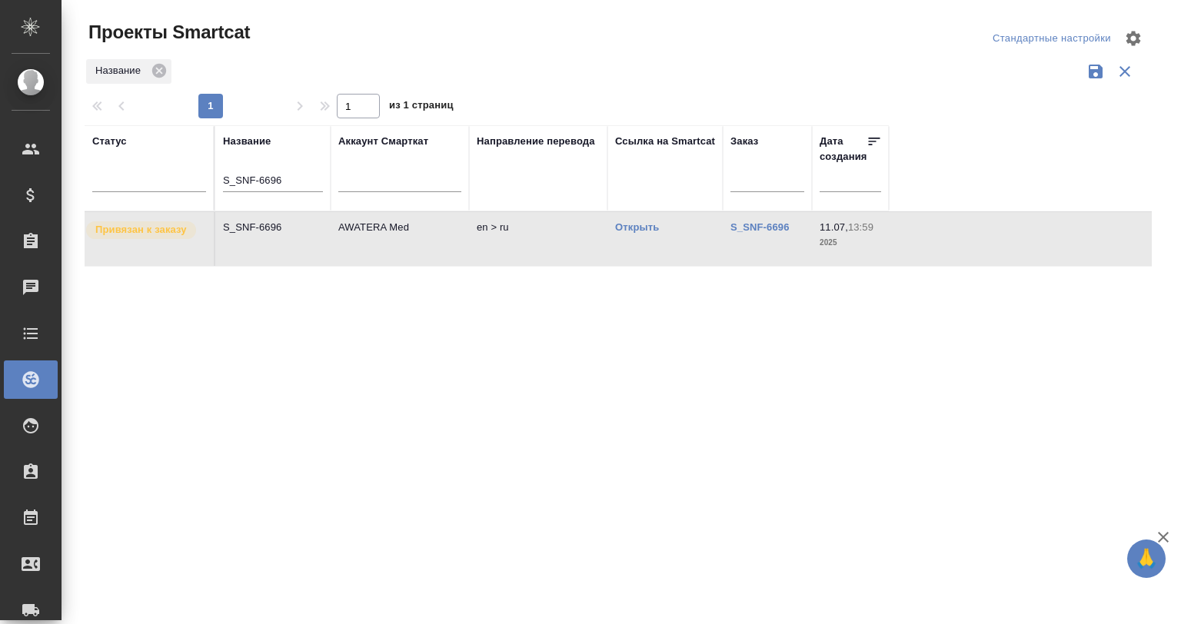
click at [560, 377] on div "Статус Название S_SNF-6696 Аккаунт Смарткат Направление перевода Ссылка на Smar…" at bounding box center [618, 402] width 1067 height 554
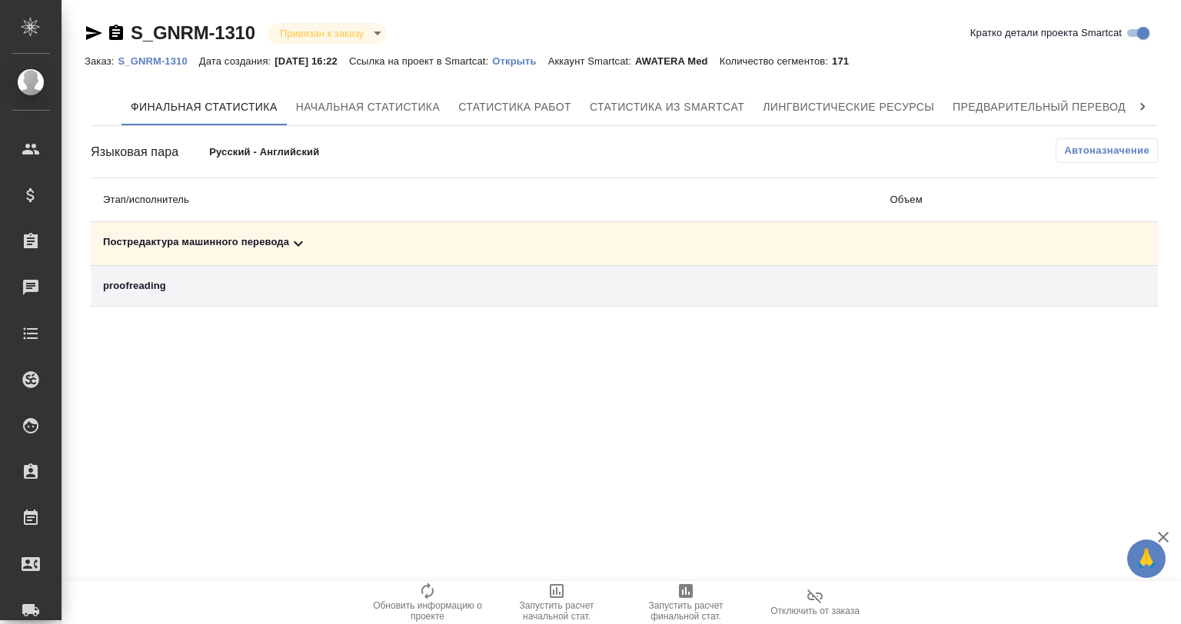
click at [297, 238] on icon at bounding box center [298, 244] width 18 height 18
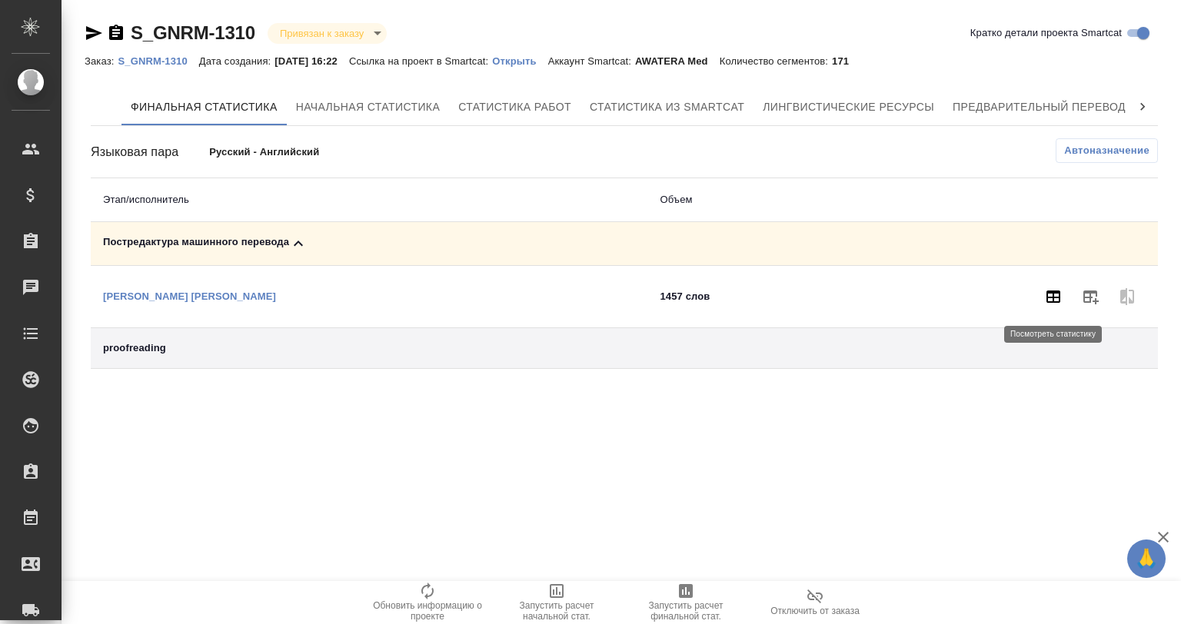
click at [1047, 283] on button "button" at bounding box center [1053, 296] width 37 height 37
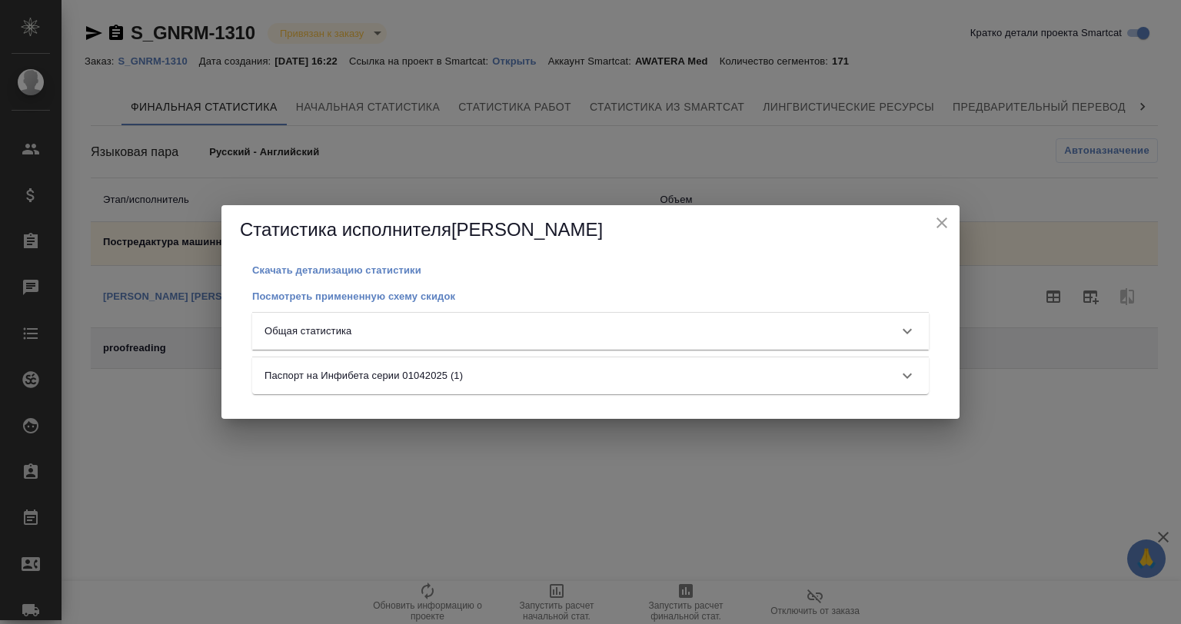
click at [464, 322] on div "Общая статистика" at bounding box center [590, 331] width 677 height 37
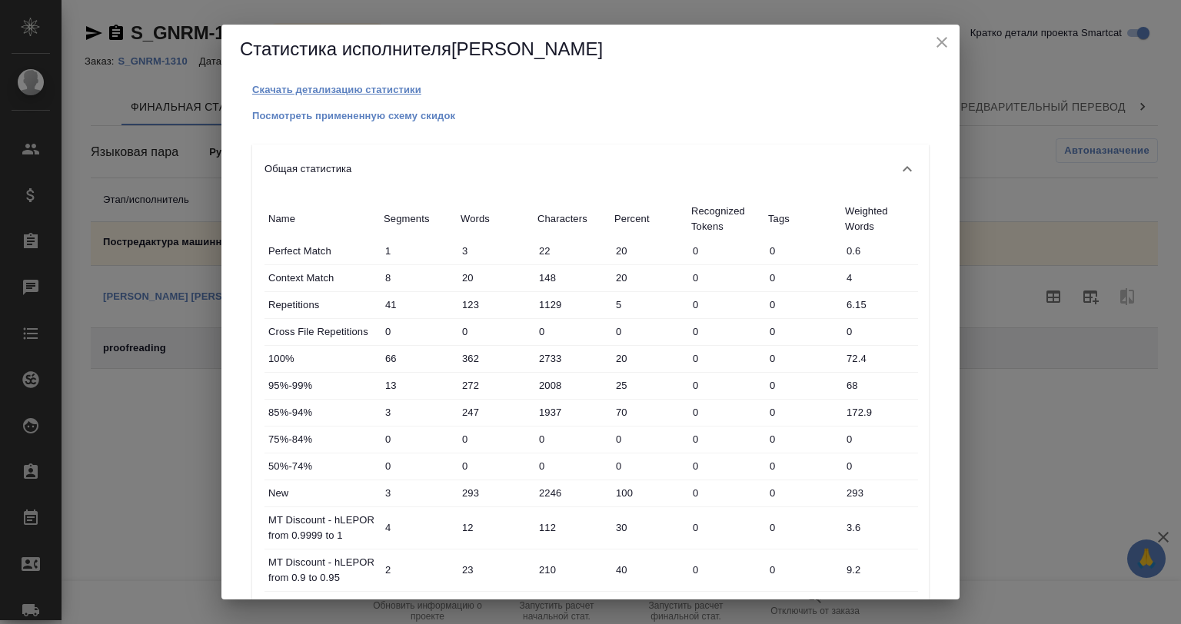
click at [361, 89] on p "Скачать детализацию статистики" at bounding box center [336, 90] width 169 height 12
